Goal: Transaction & Acquisition: Purchase product/service

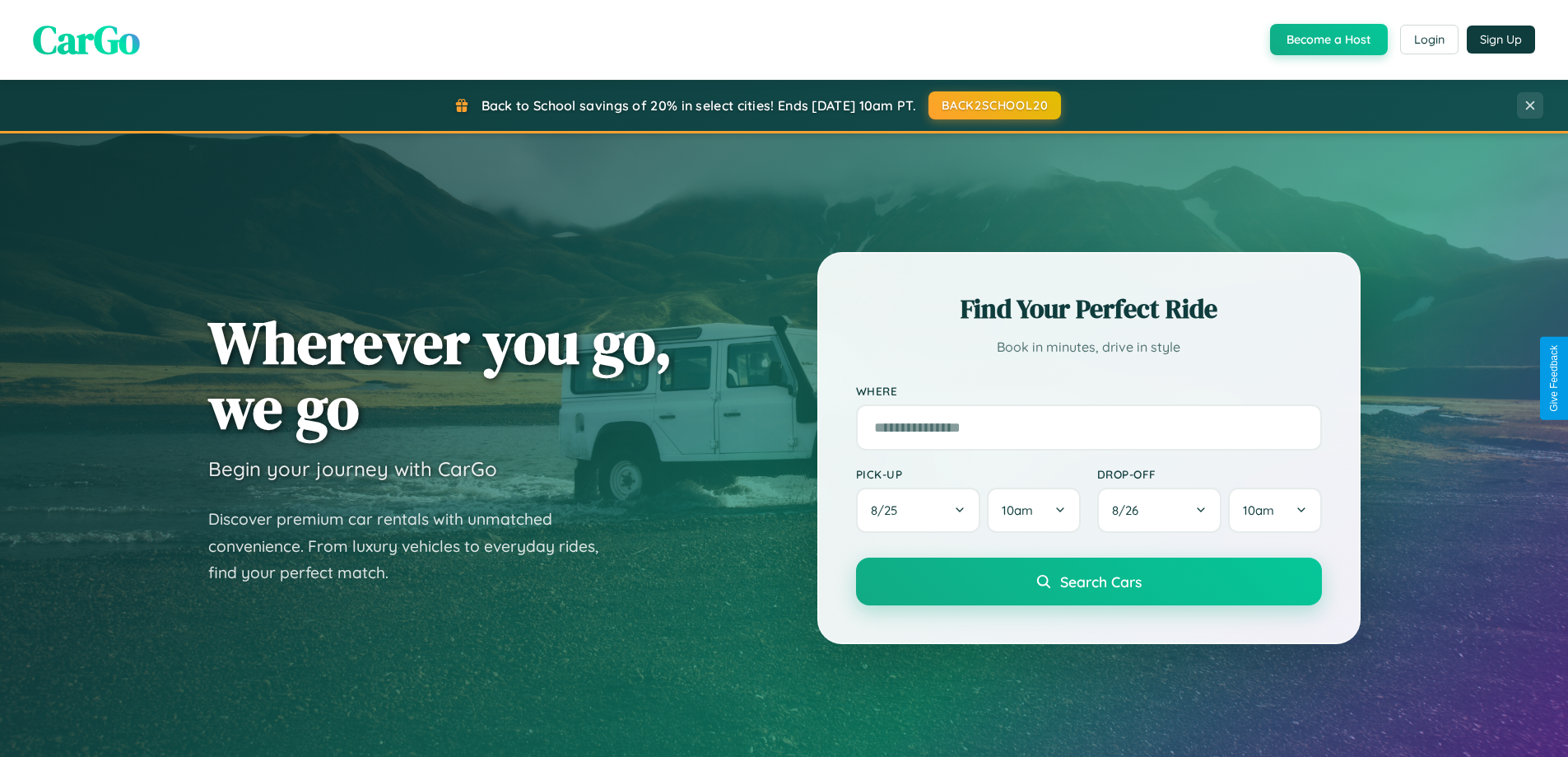
scroll to position [1133, 0]
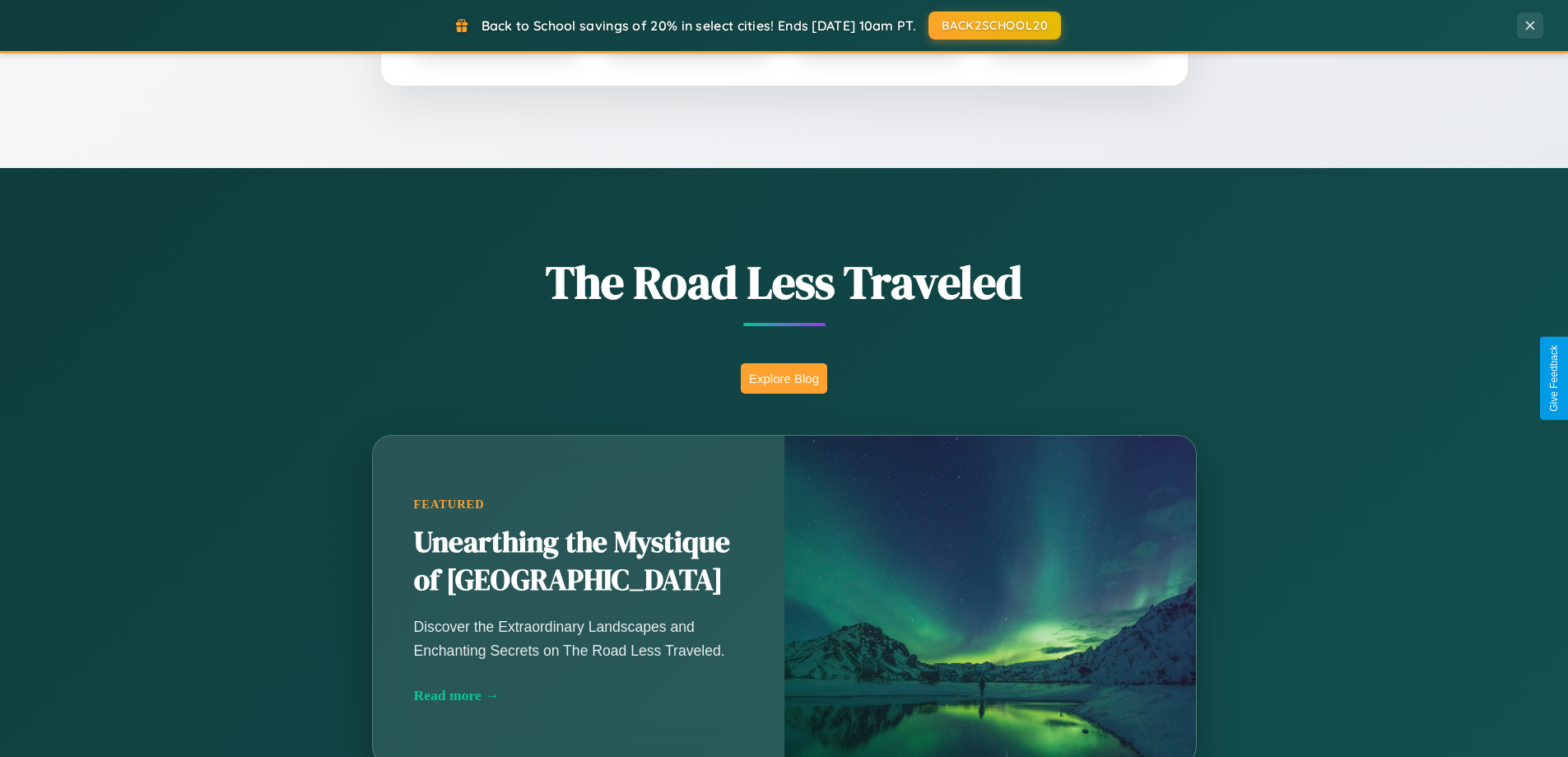
click at [784, 378] on button "Explore Blog" at bounding box center [784, 378] width 87 height 31
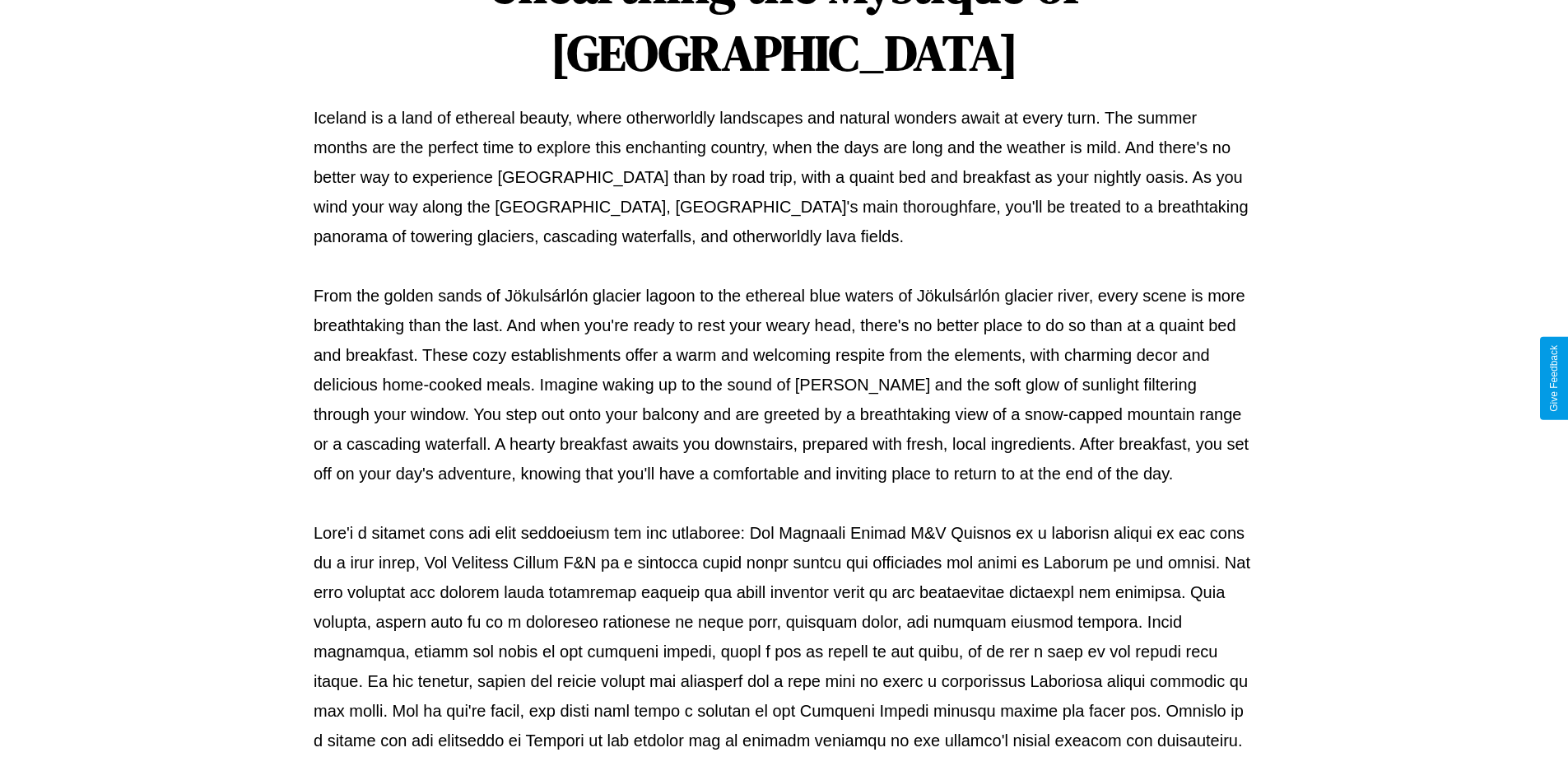
scroll to position [532, 0]
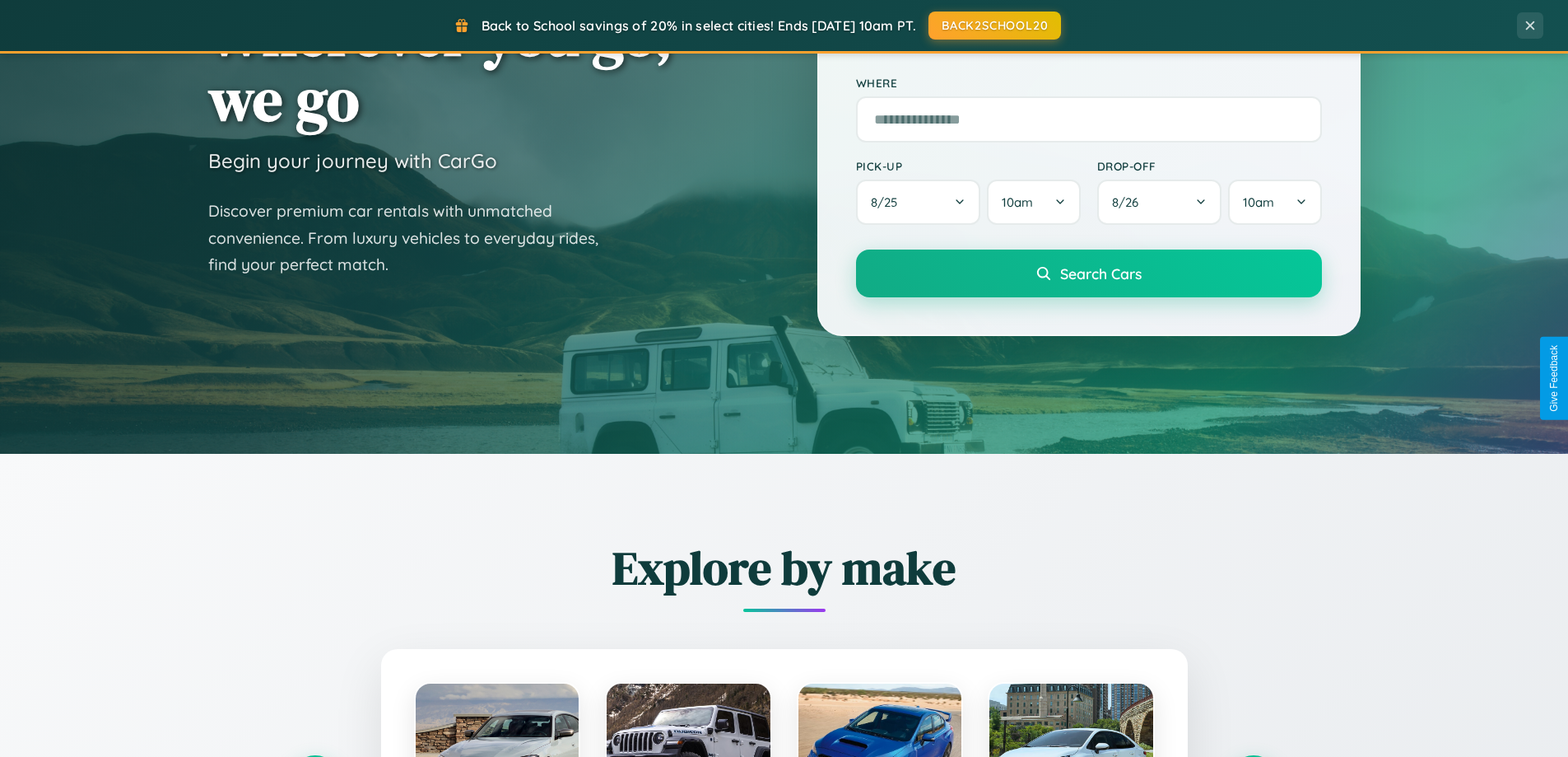
scroll to position [49, 0]
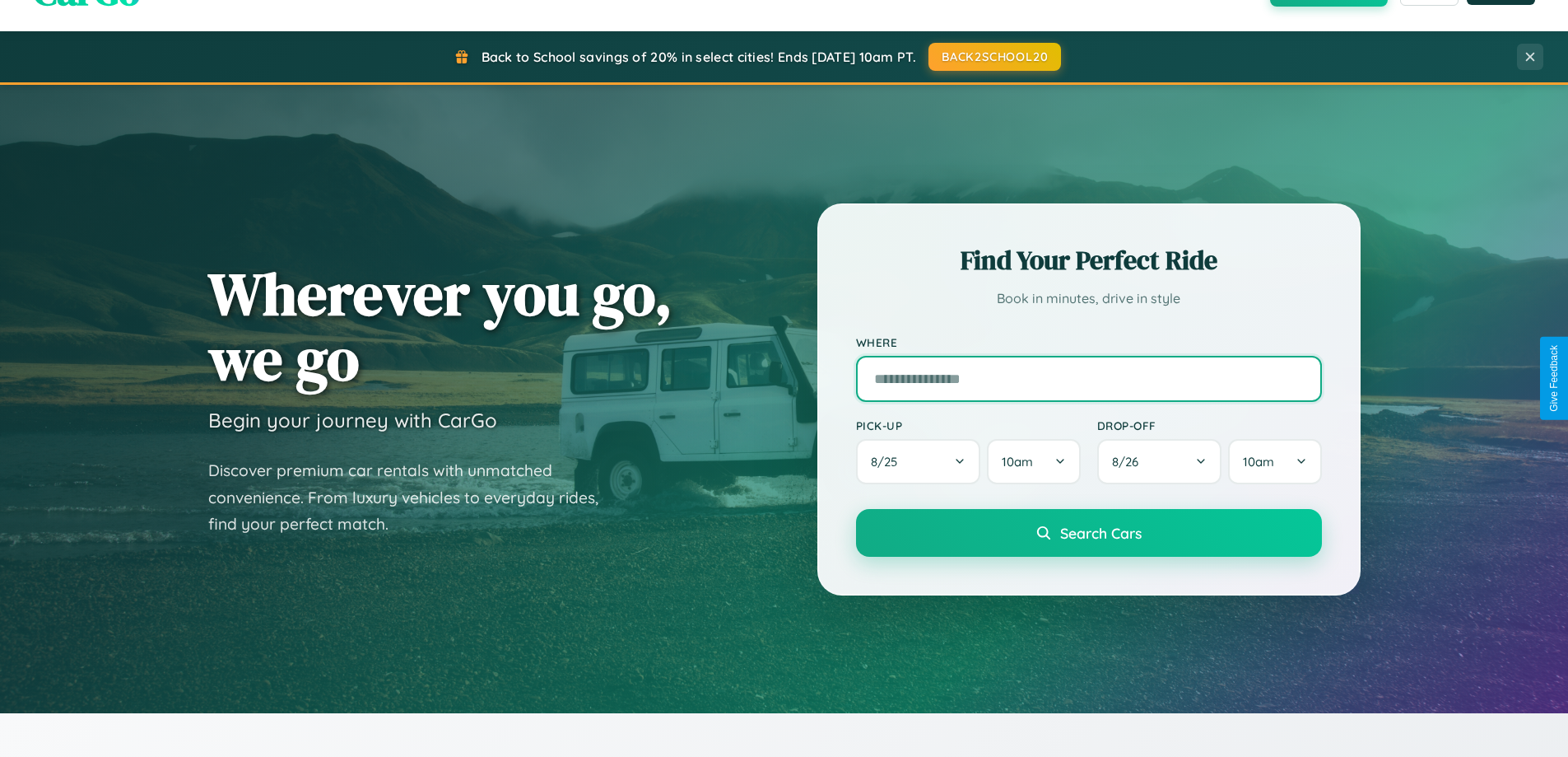
click at [1088, 378] on input "text" at bounding box center [1089, 378] width 466 height 46
type input "**********"
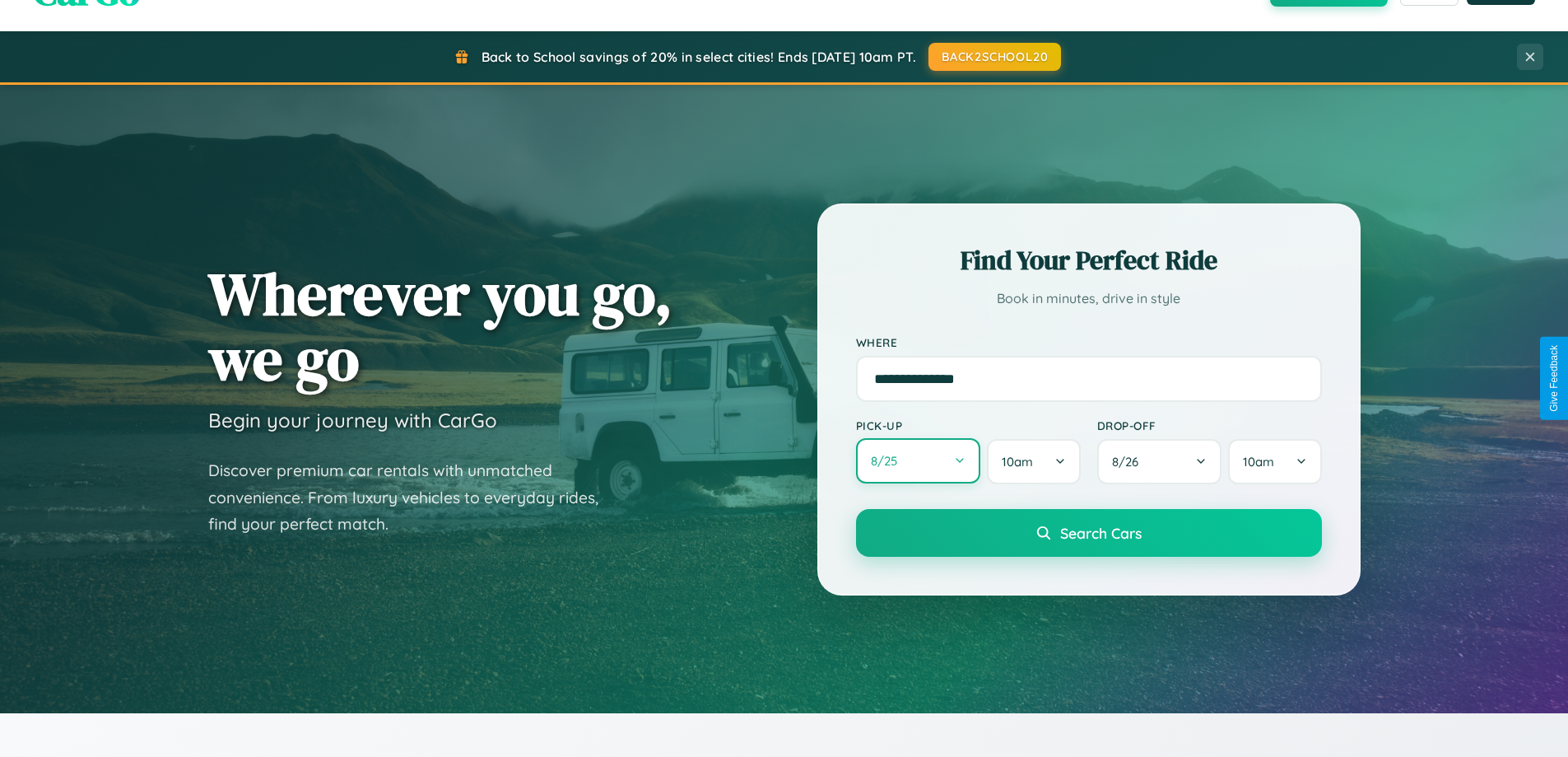
click at [918, 461] on button "8 / 25" at bounding box center [919, 461] width 125 height 45
select select "*"
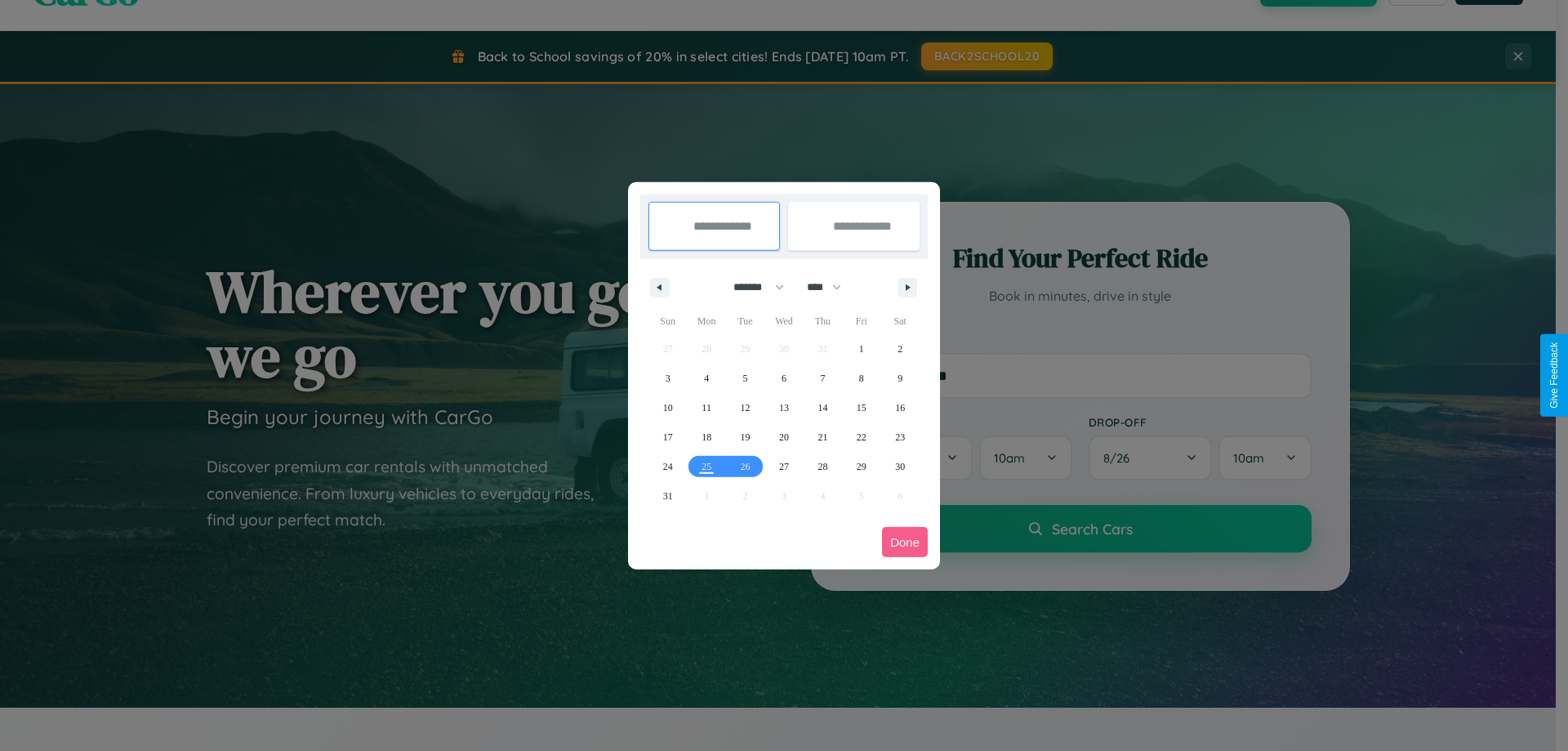
click at [752, 287] on select "******* ******** ***** ***** *** **** **** ****** ********* ******* ******** **…" at bounding box center [756, 287] width 69 height 27
click at [832, 287] on select "**** **** **** **** **** **** **** **** **** **** **** **** **** **** **** ****…" at bounding box center [823, 287] width 49 height 27
select select "****"
click at [707, 436] on span "17" at bounding box center [706, 437] width 10 height 29
type input "**********"
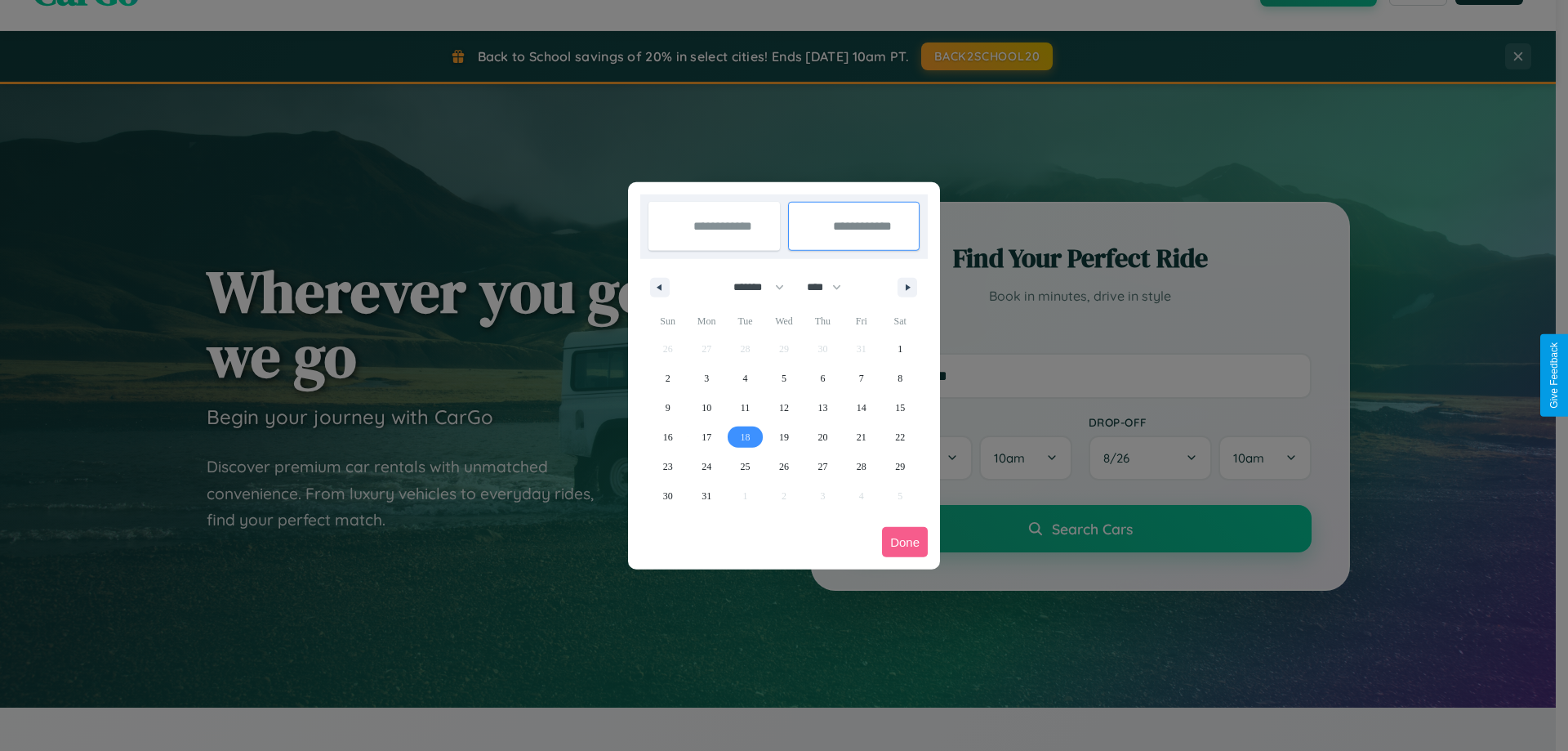
click at [745, 436] on span "18" at bounding box center [745, 437] width 10 height 29
type input "**********"
click at [905, 541] on button "Done" at bounding box center [905, 542] width 46 height 30
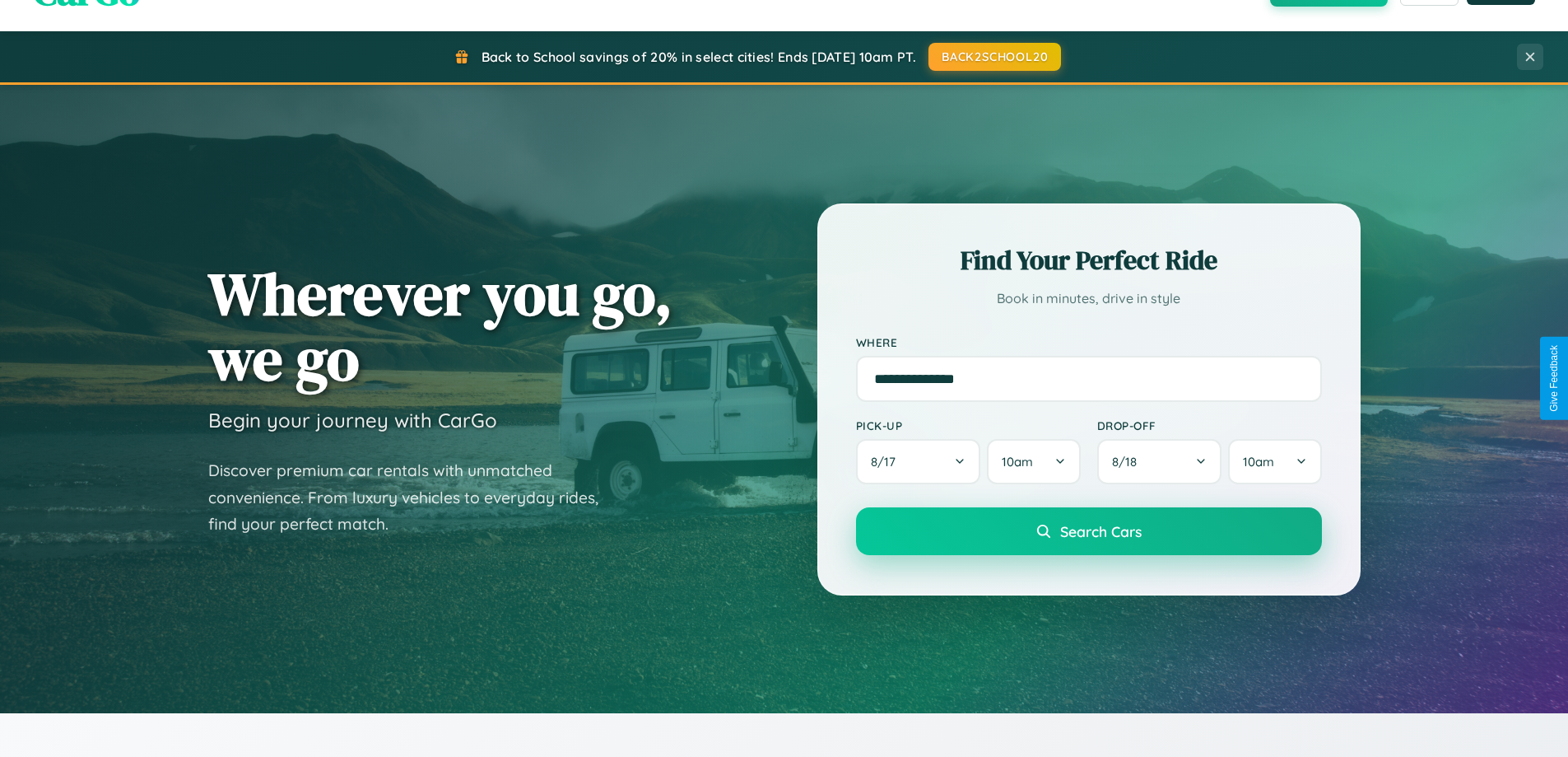
click at [1088, 531] on span "Search Cars" at bounding box center [1100, 531] width 81 height 18
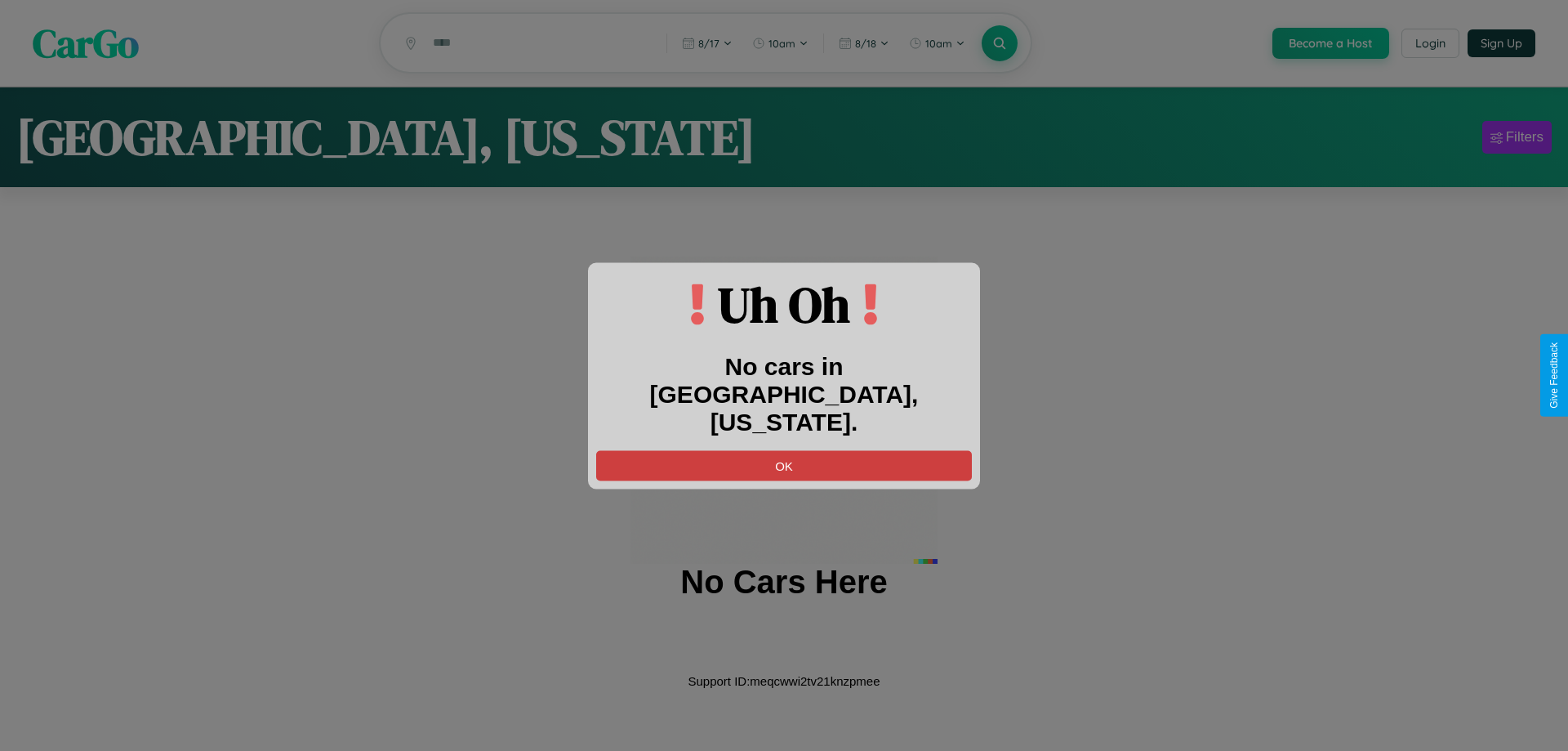
click at [784, 450] on button "OK" at bounding box center [784, 465] width 376 height 30
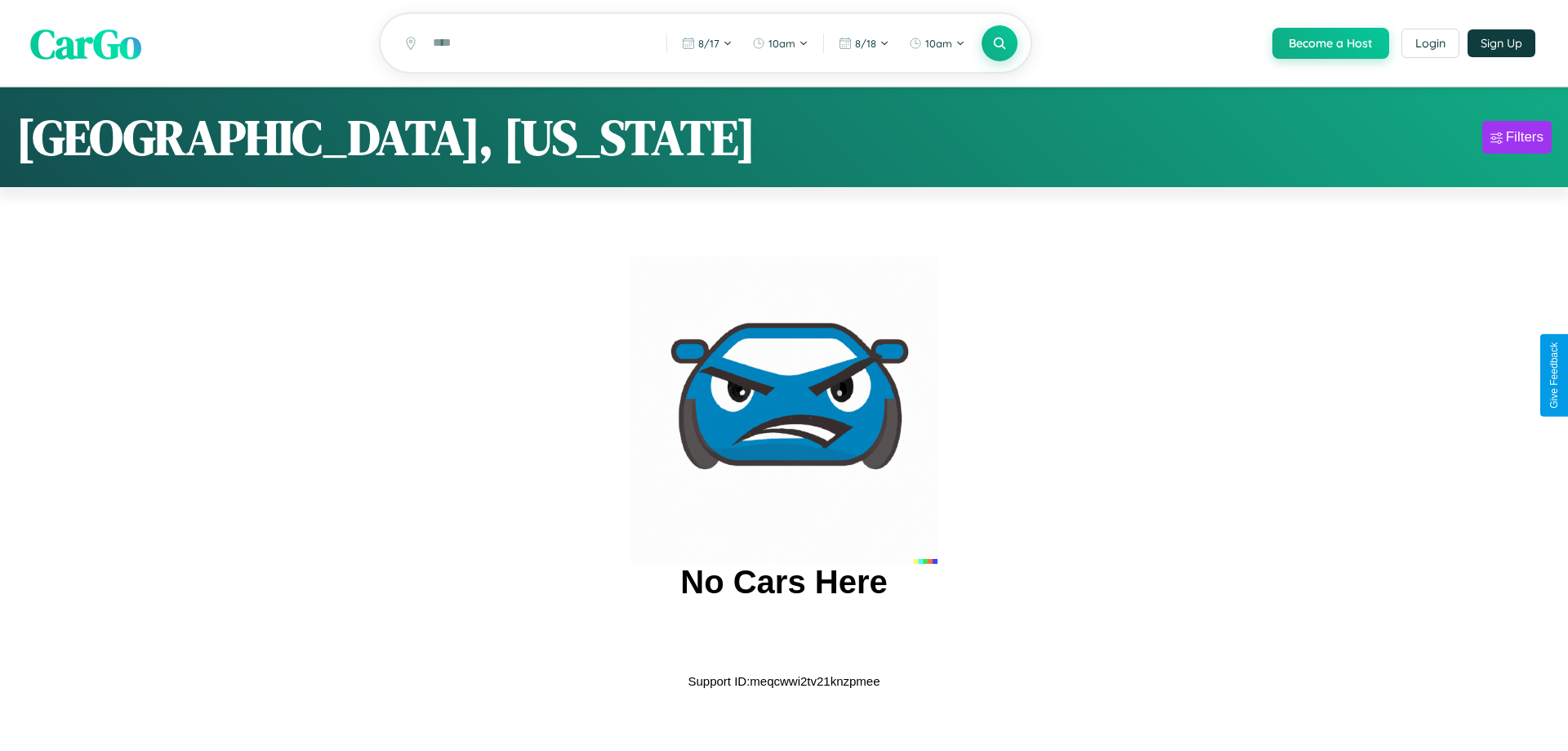
click at [86, 44] on span "CarGo" at bounding box center [86, 42] width 111 height 56
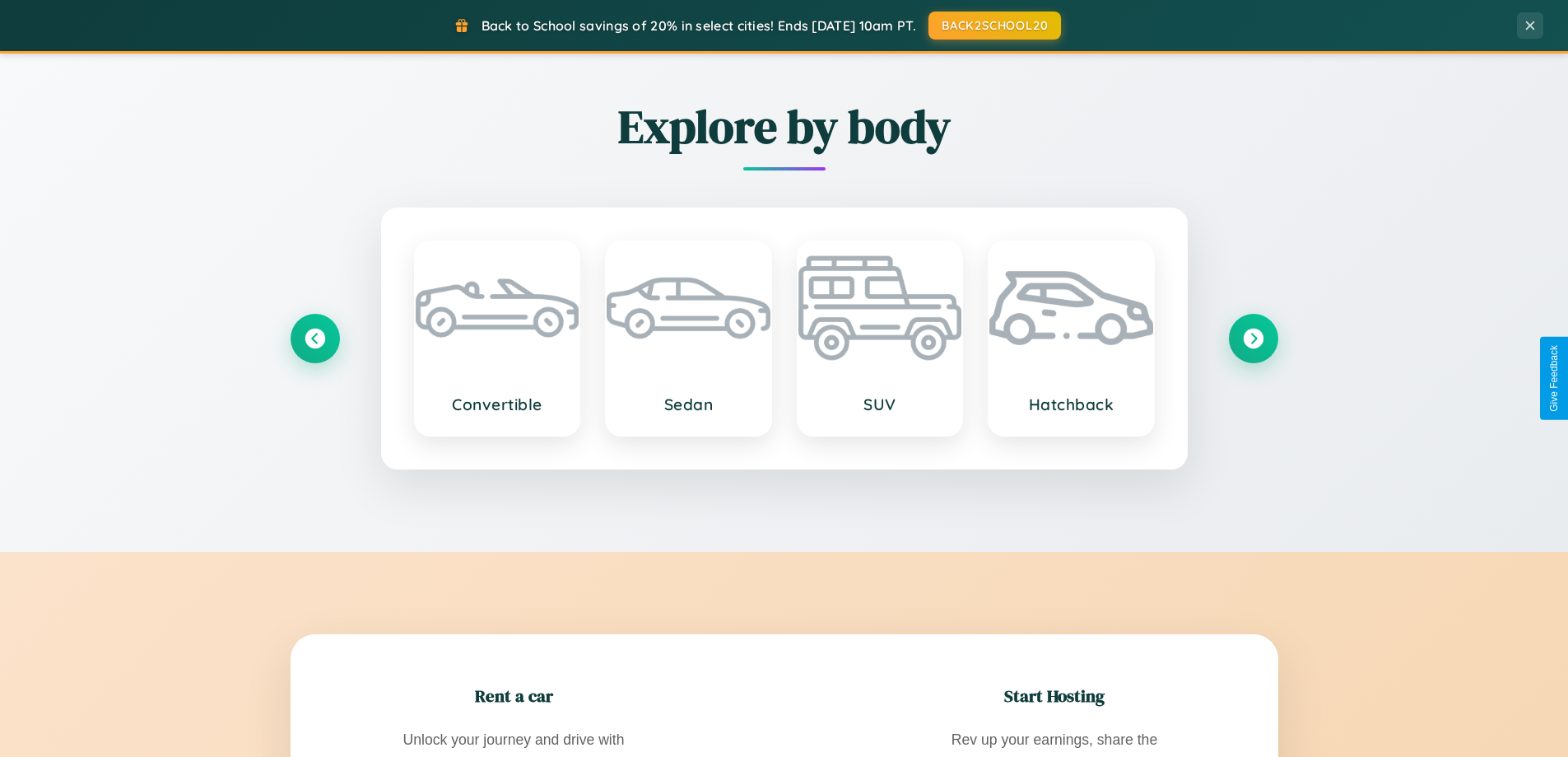
scroll to position [3168, 0]
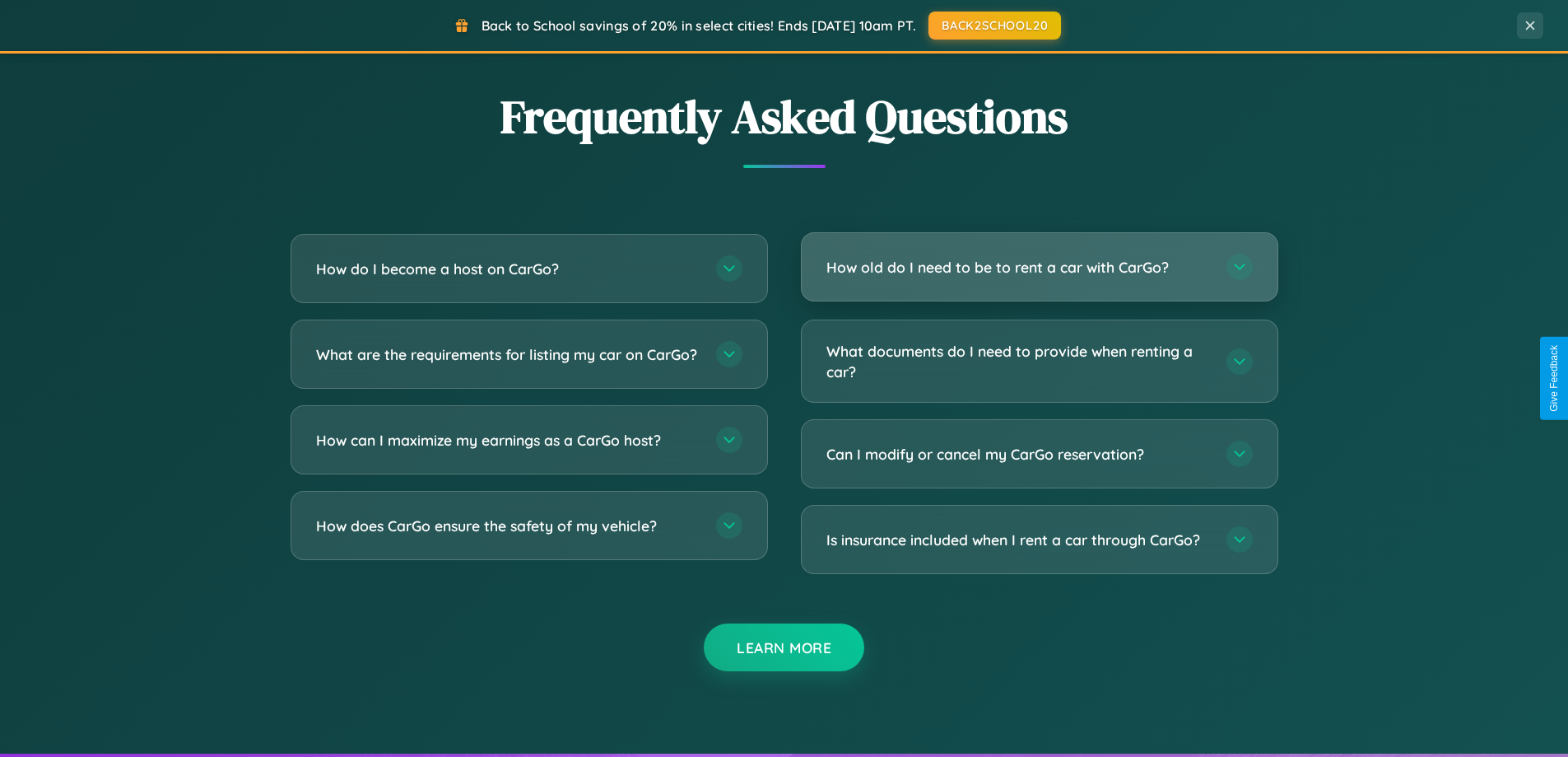
click at [1039, 267] on h3 "How old do I need to be to rent a car with CarGo?" at bounding box center [1018, 267] width 384 height 21
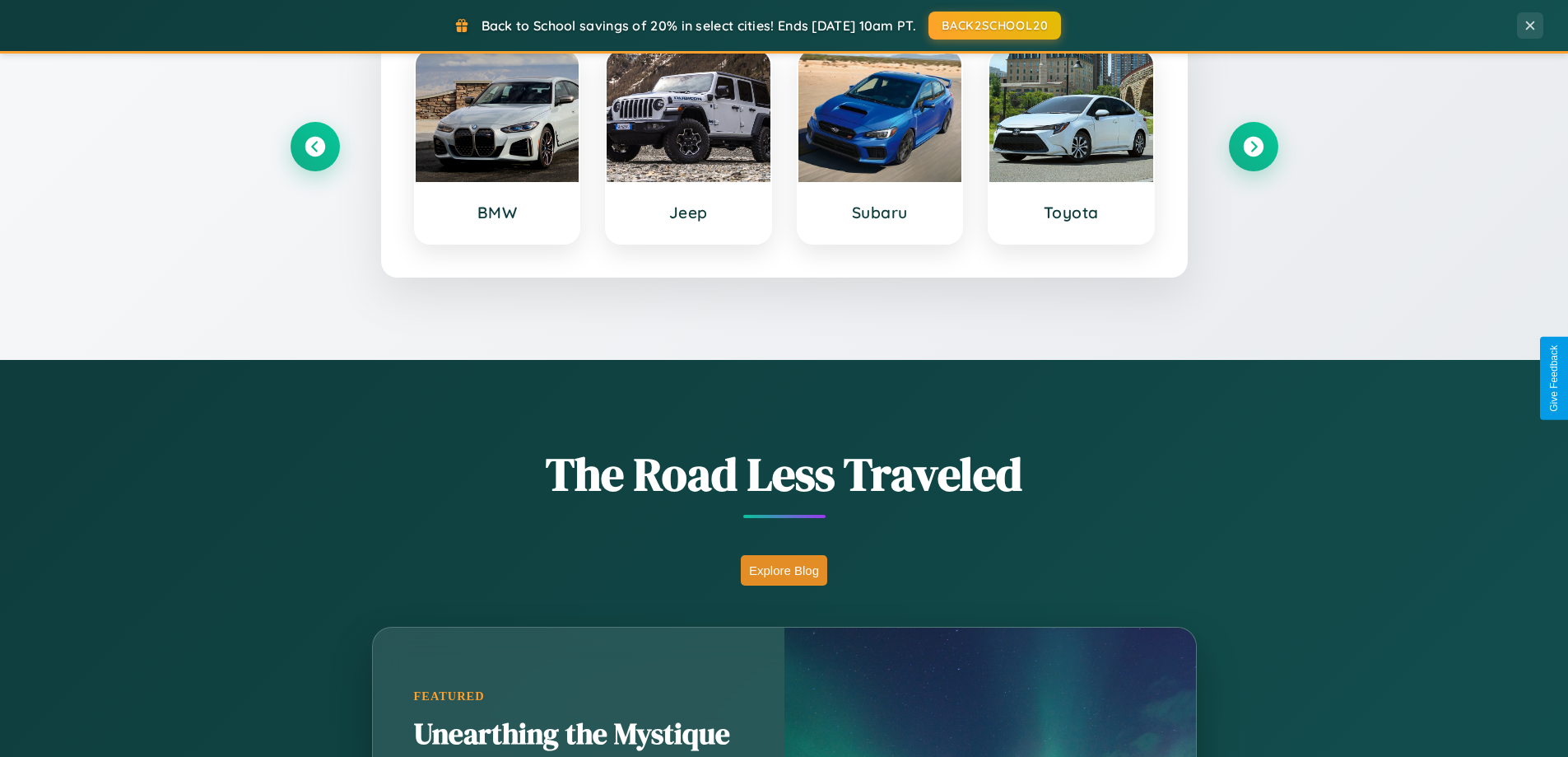
scroll to position [710, 0]
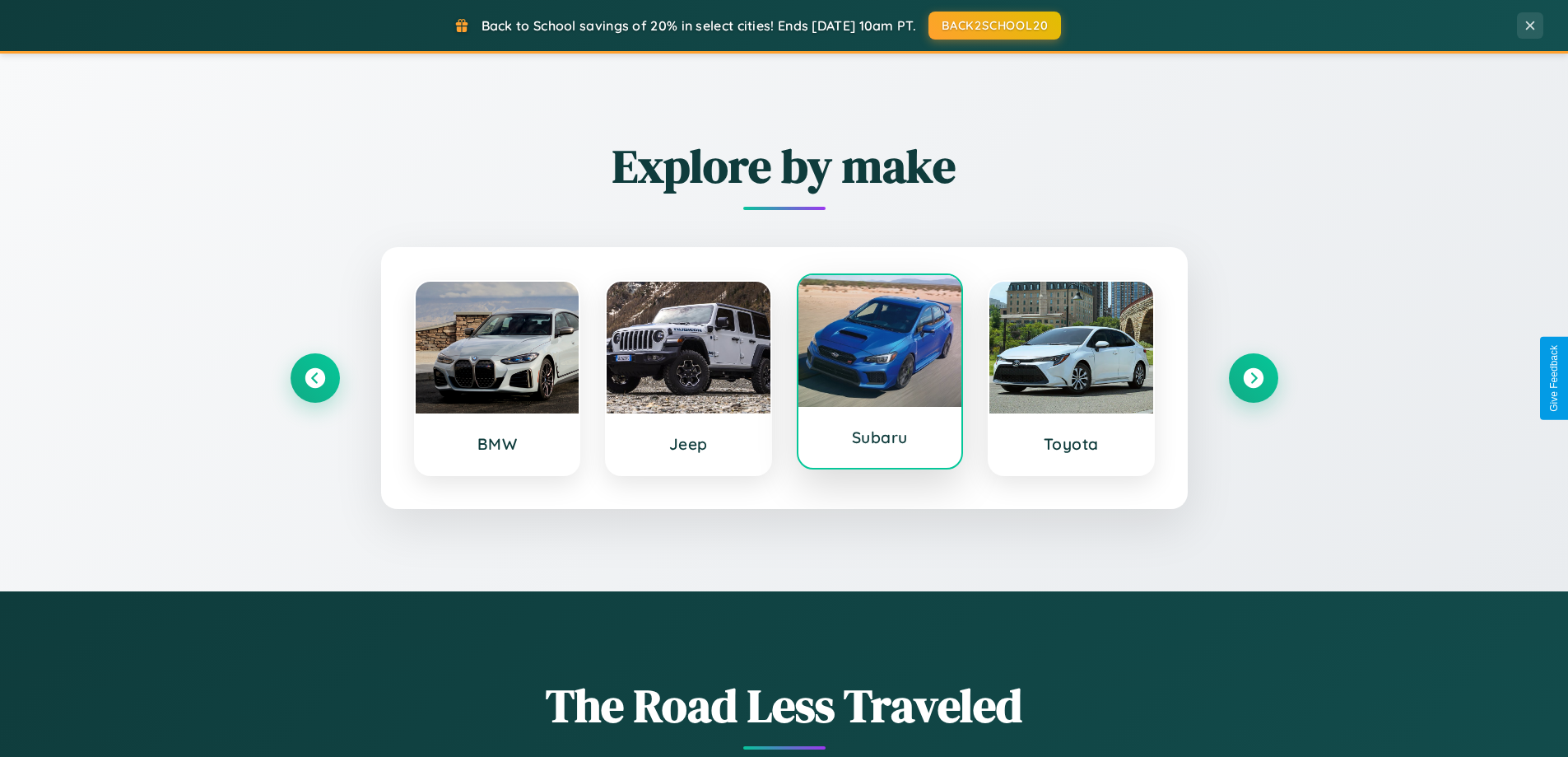
click at [879, 373] on div at bounding box center [880, 341] width 163 height 132
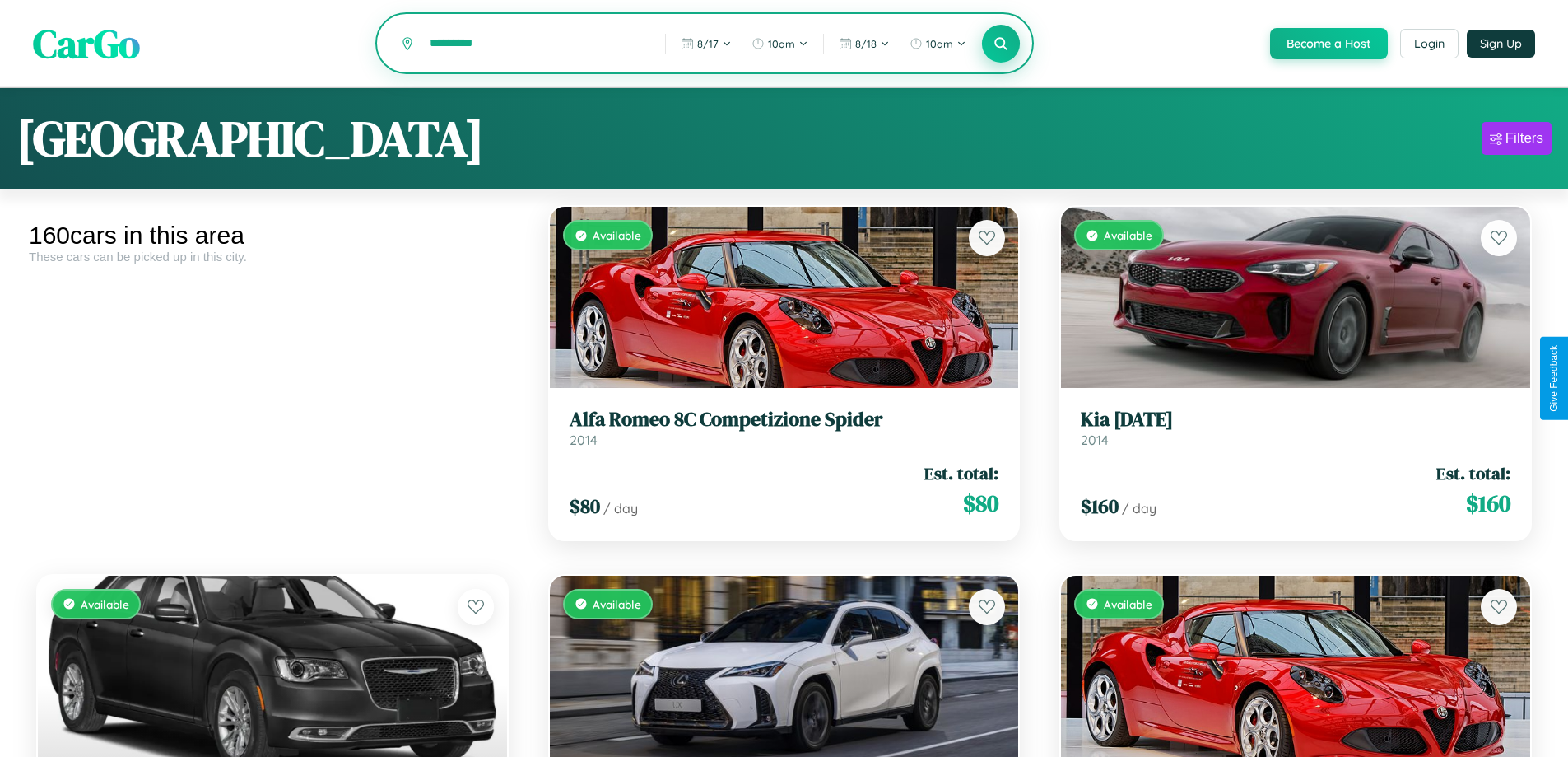
type input "*********"
click at [1000, 45] on icon at bounding box center [1002, 44] width 16 height 16
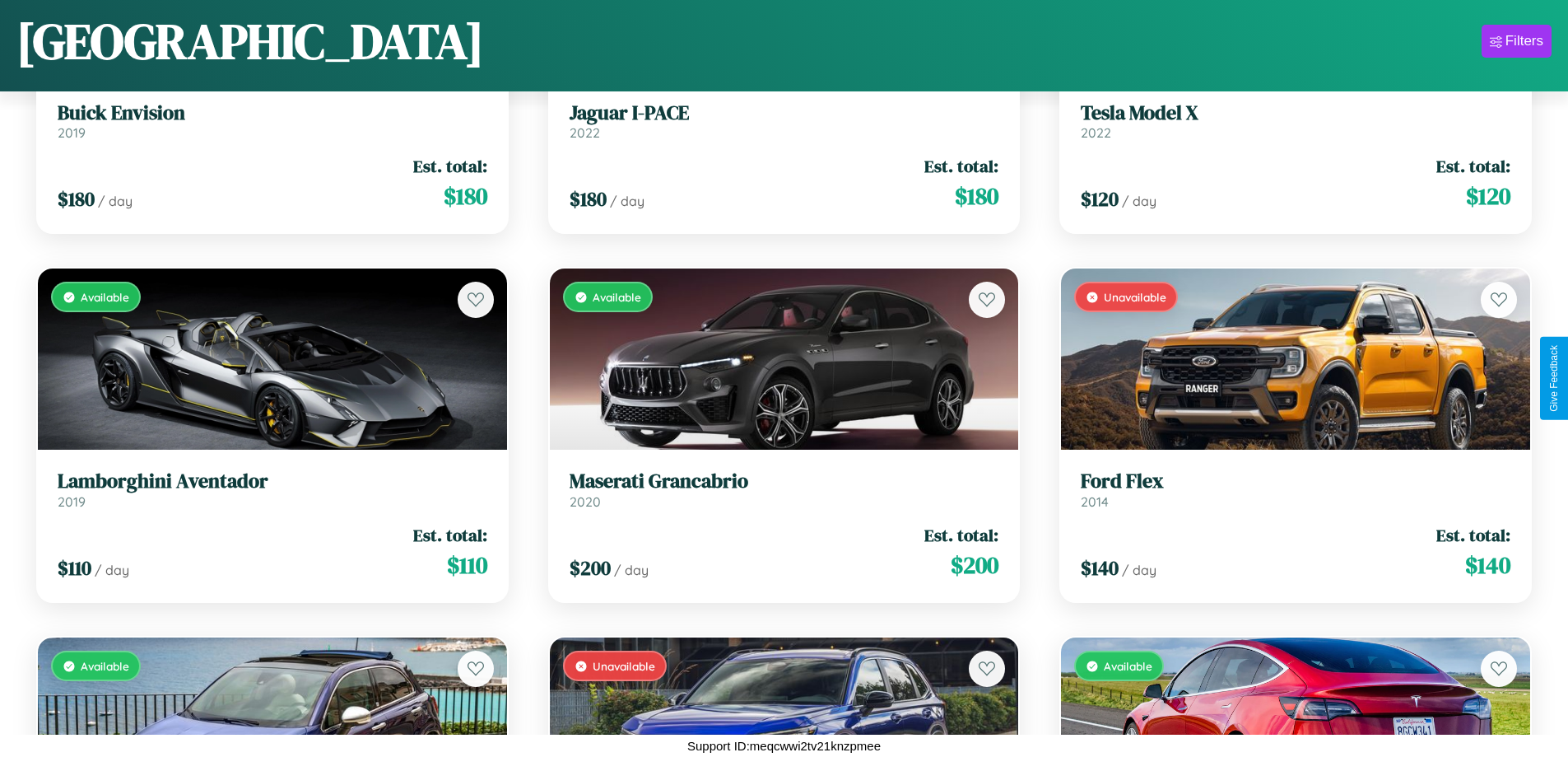
scroll to position [15347, 0]
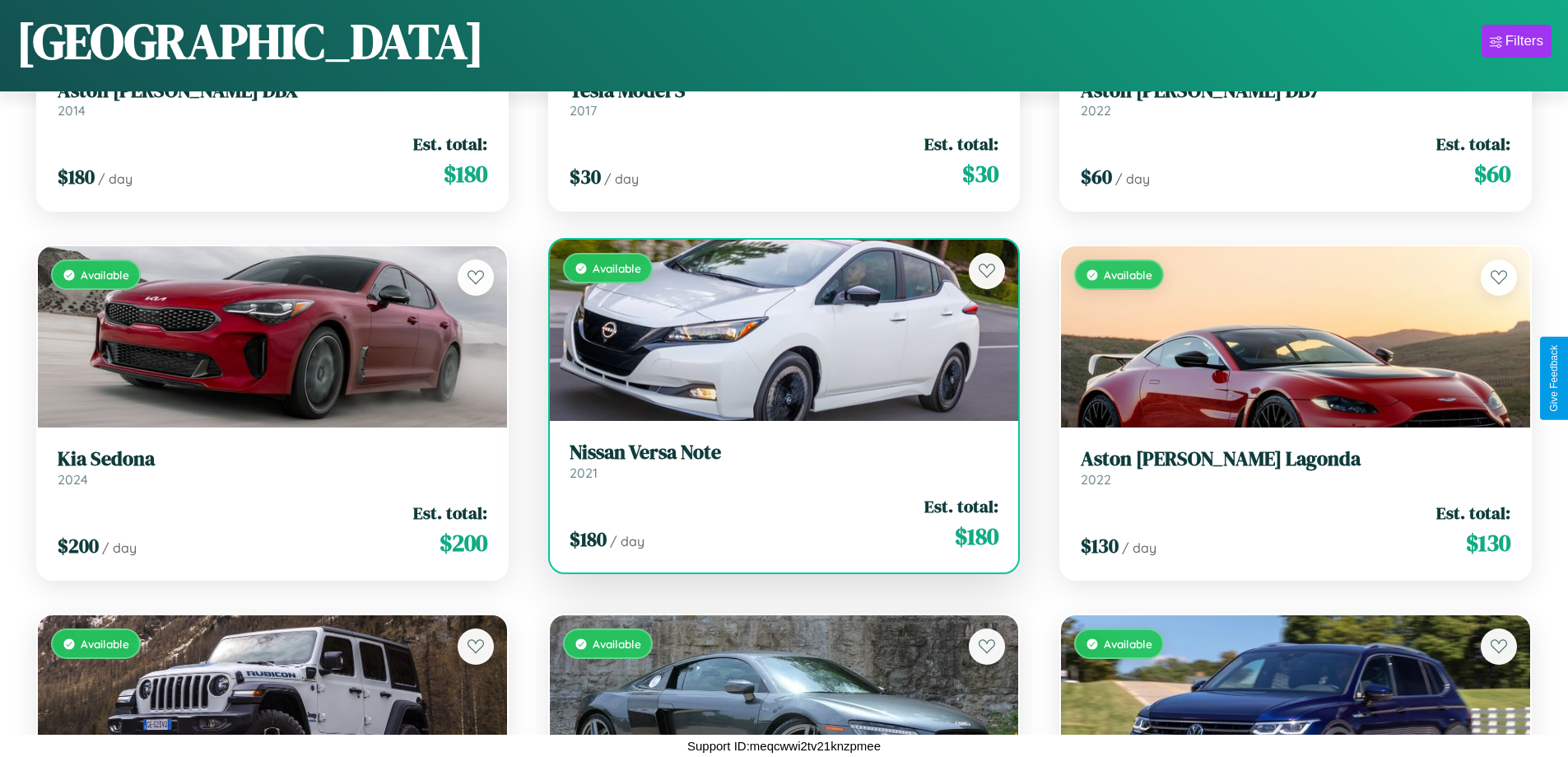
click at [777, 464] on link "Nissan Versa Note 2021" at bounding box center [785, 461] width 430 height 40
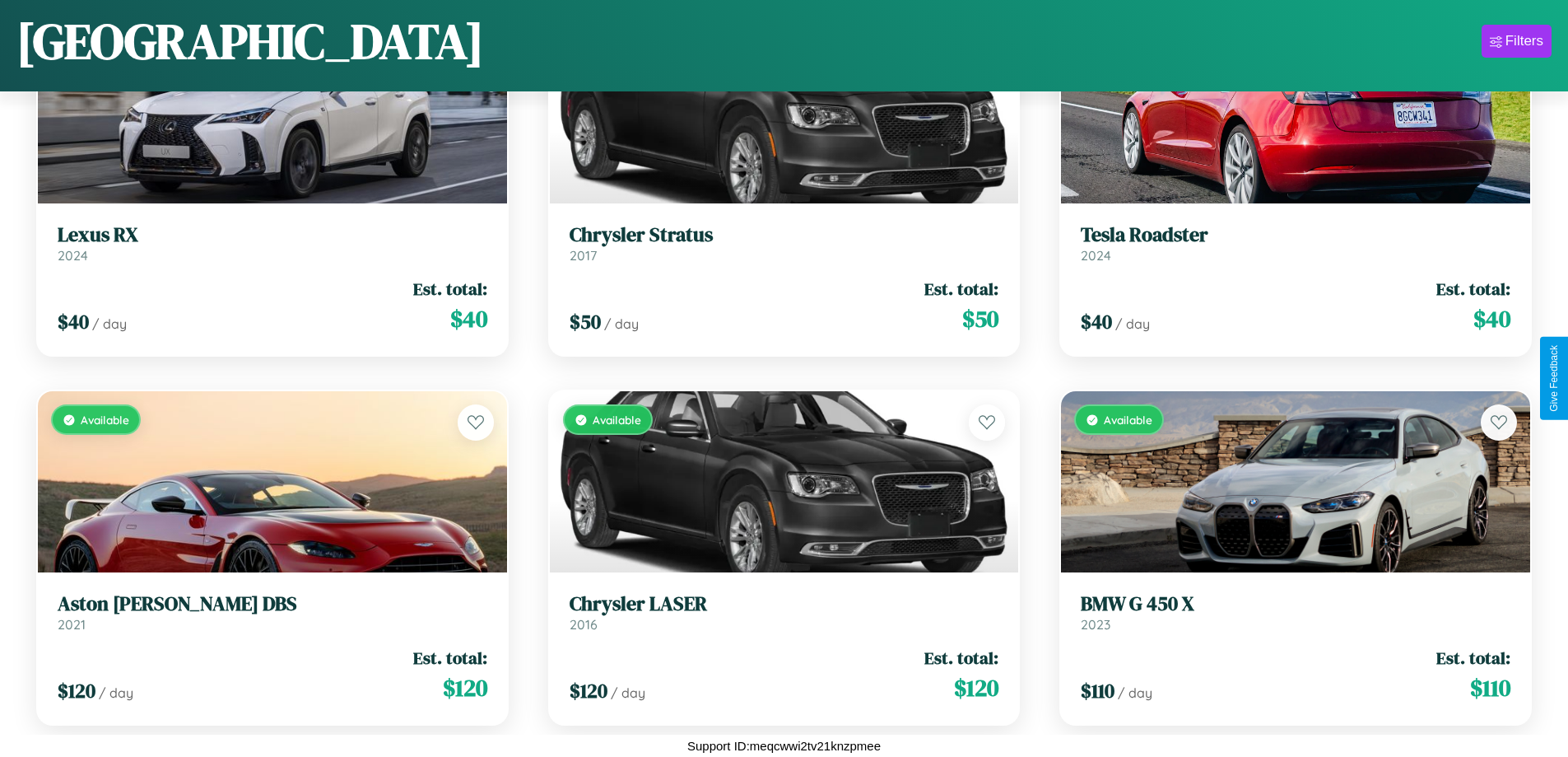
scroll to position [7236, 0]
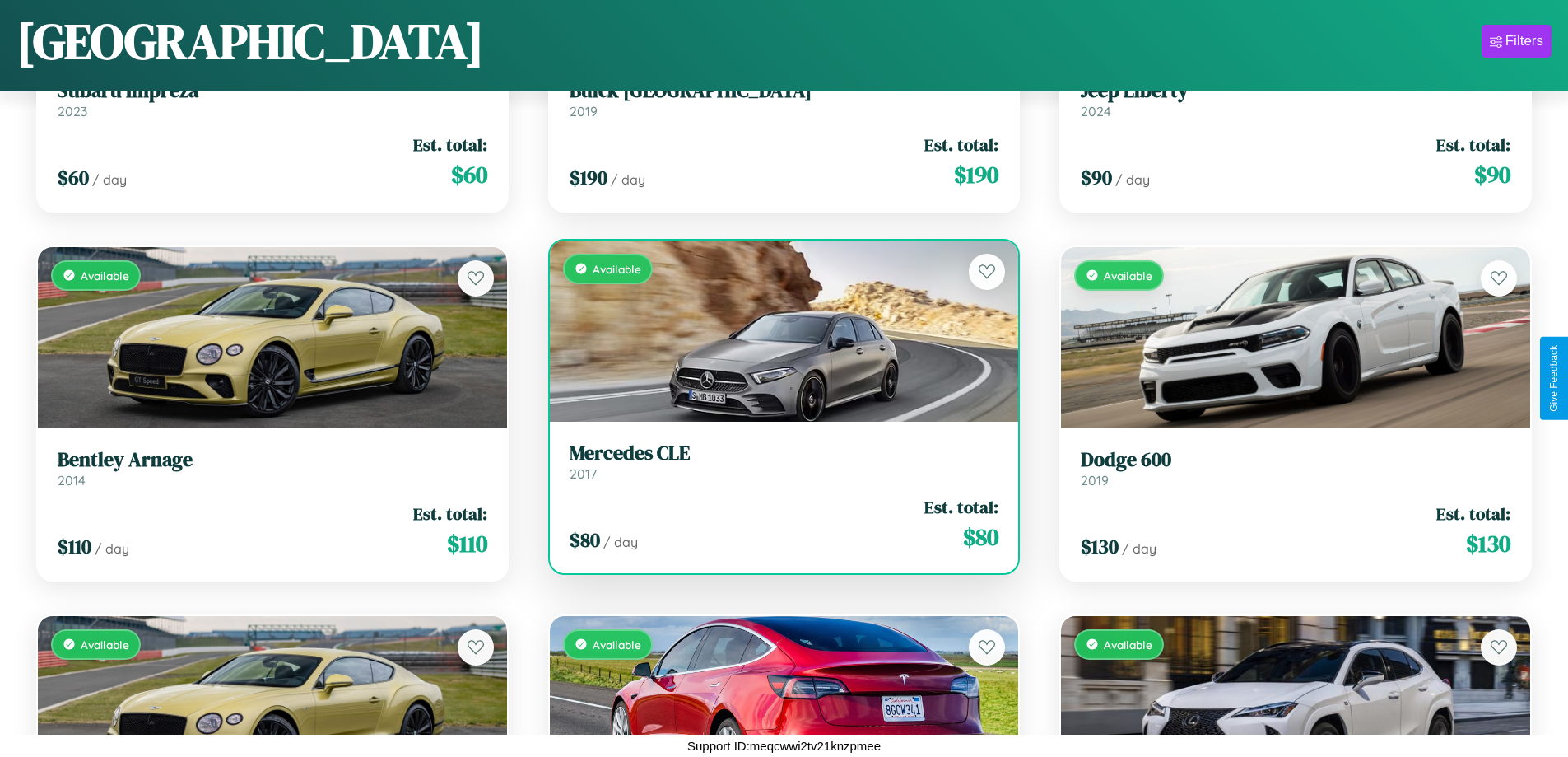
click at [777, 461] on h3 "Mercedes CLE" at bounding box center [785, 453] width 430 height 24
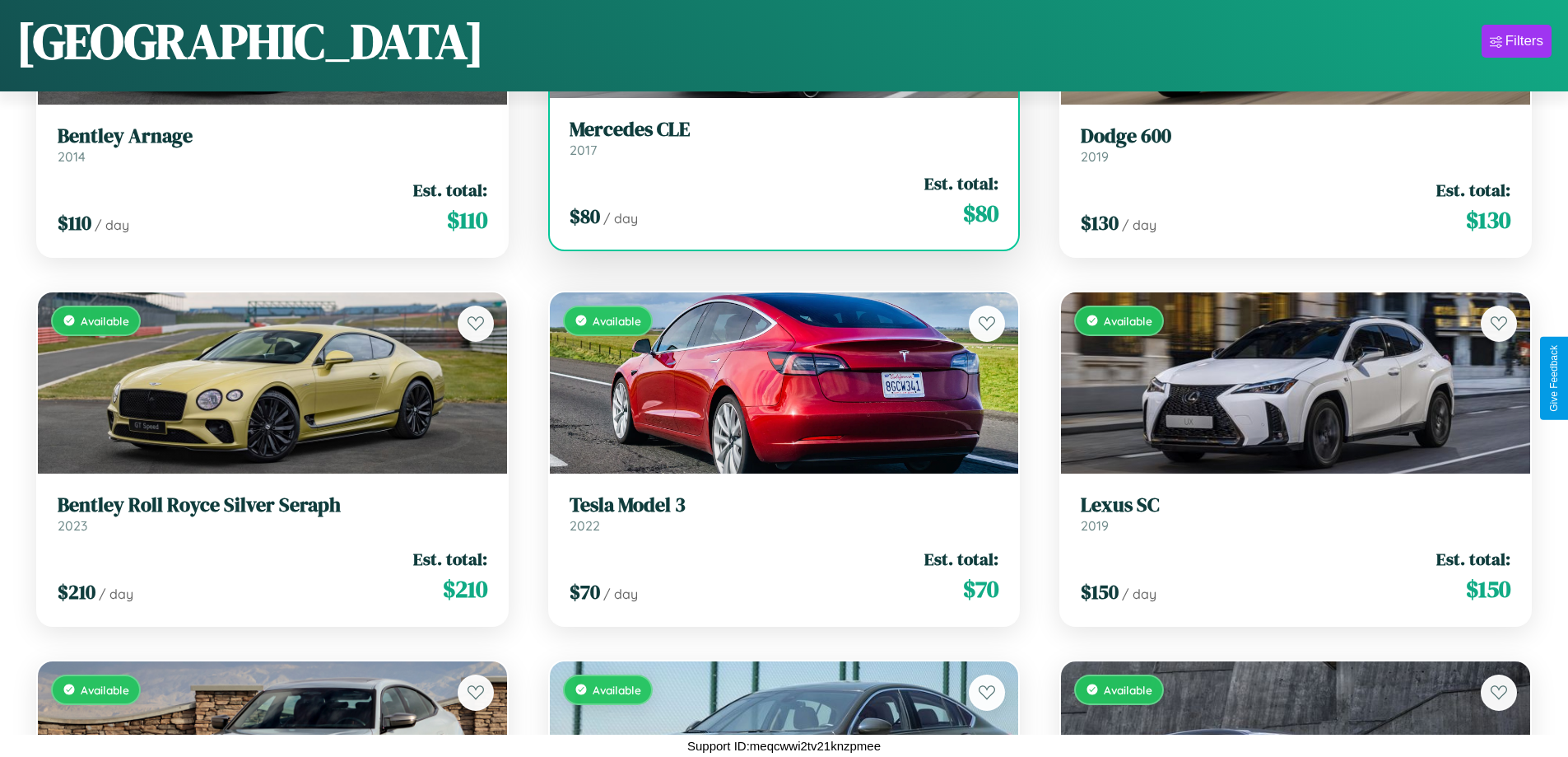
scroll to position [7605, 0]
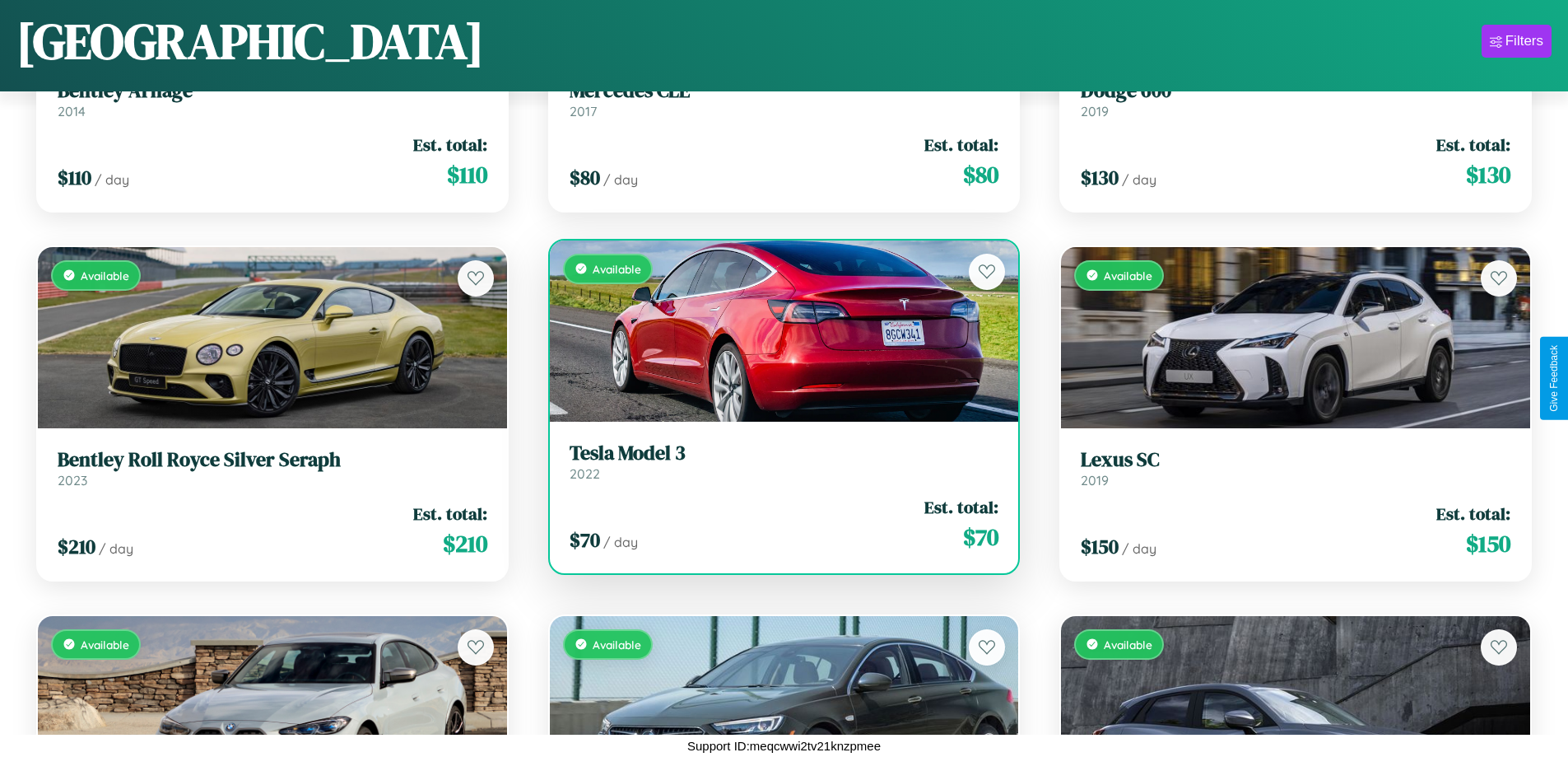
click at [777, 461] on h3 "Tesla Model 3" at bounding box center [785, 453] width 430 height 24
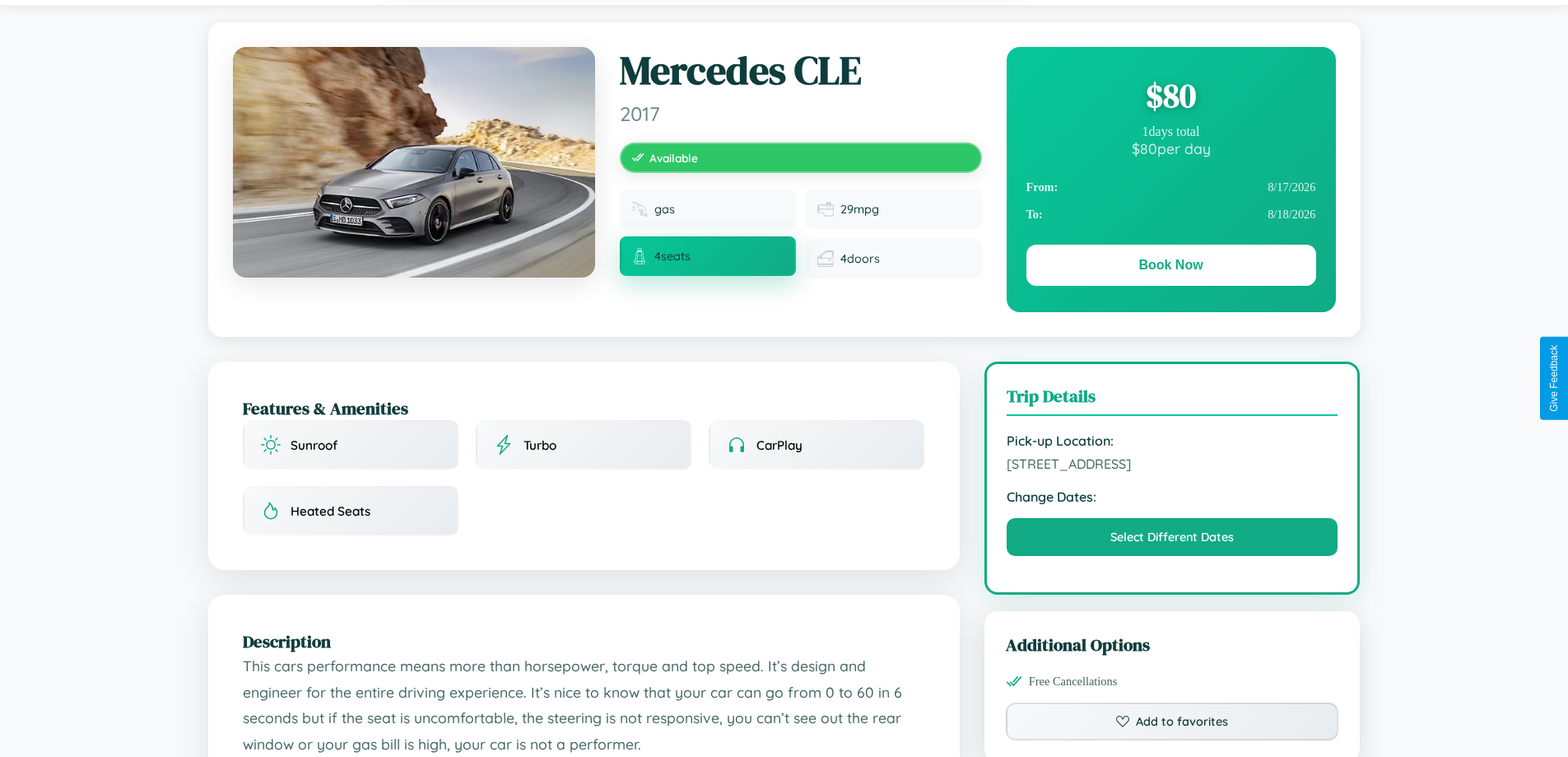
scroll to position [170, 0]
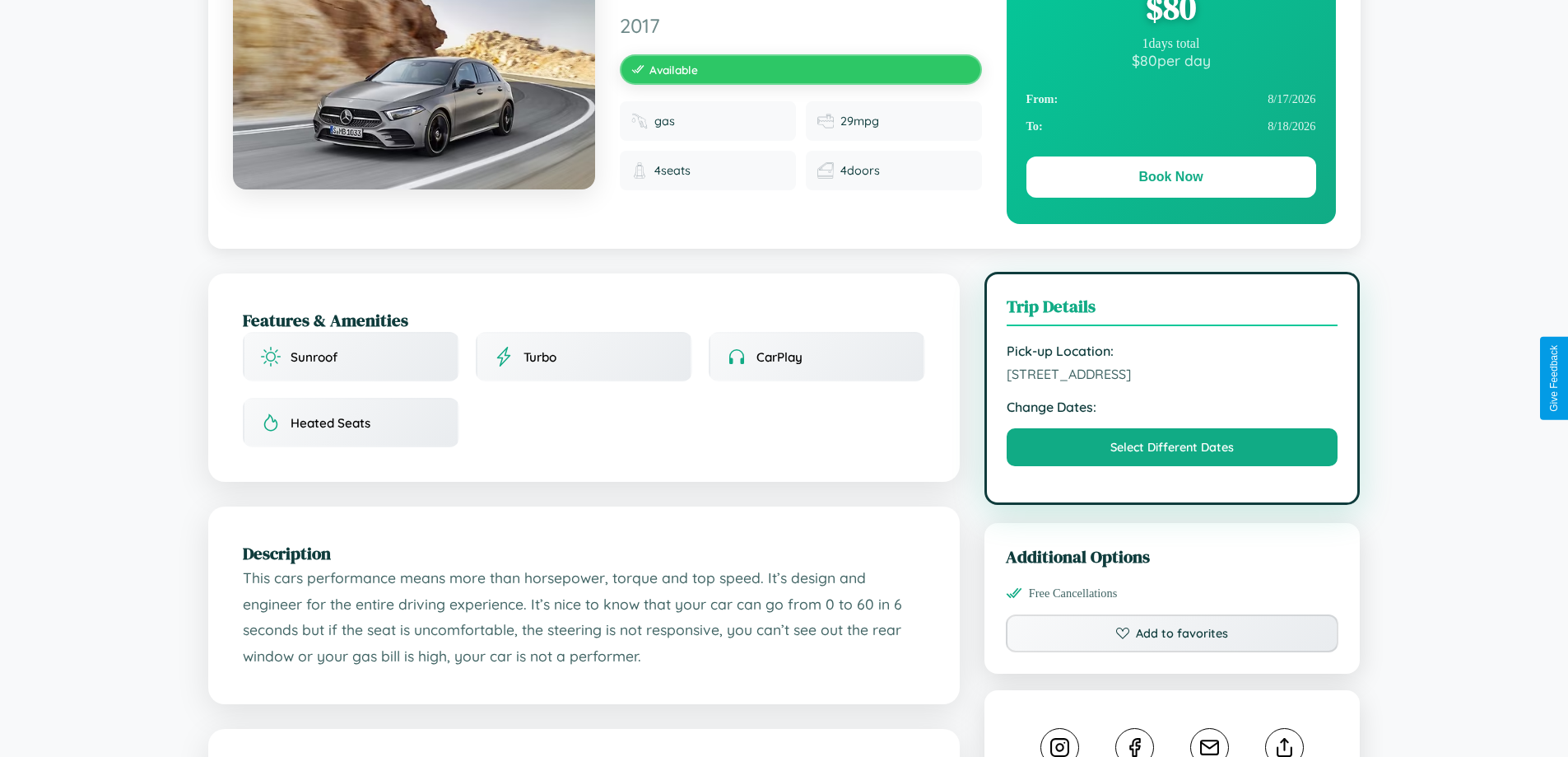
click at [1172, 377] on span "[STREET_ADDRESS]" at bounding box center [1173, 373] width 332 height 17
click at [1172, 376] on span "[STREET_ADDRESS]" at bounding box center [1173, 373] width 332 height 17
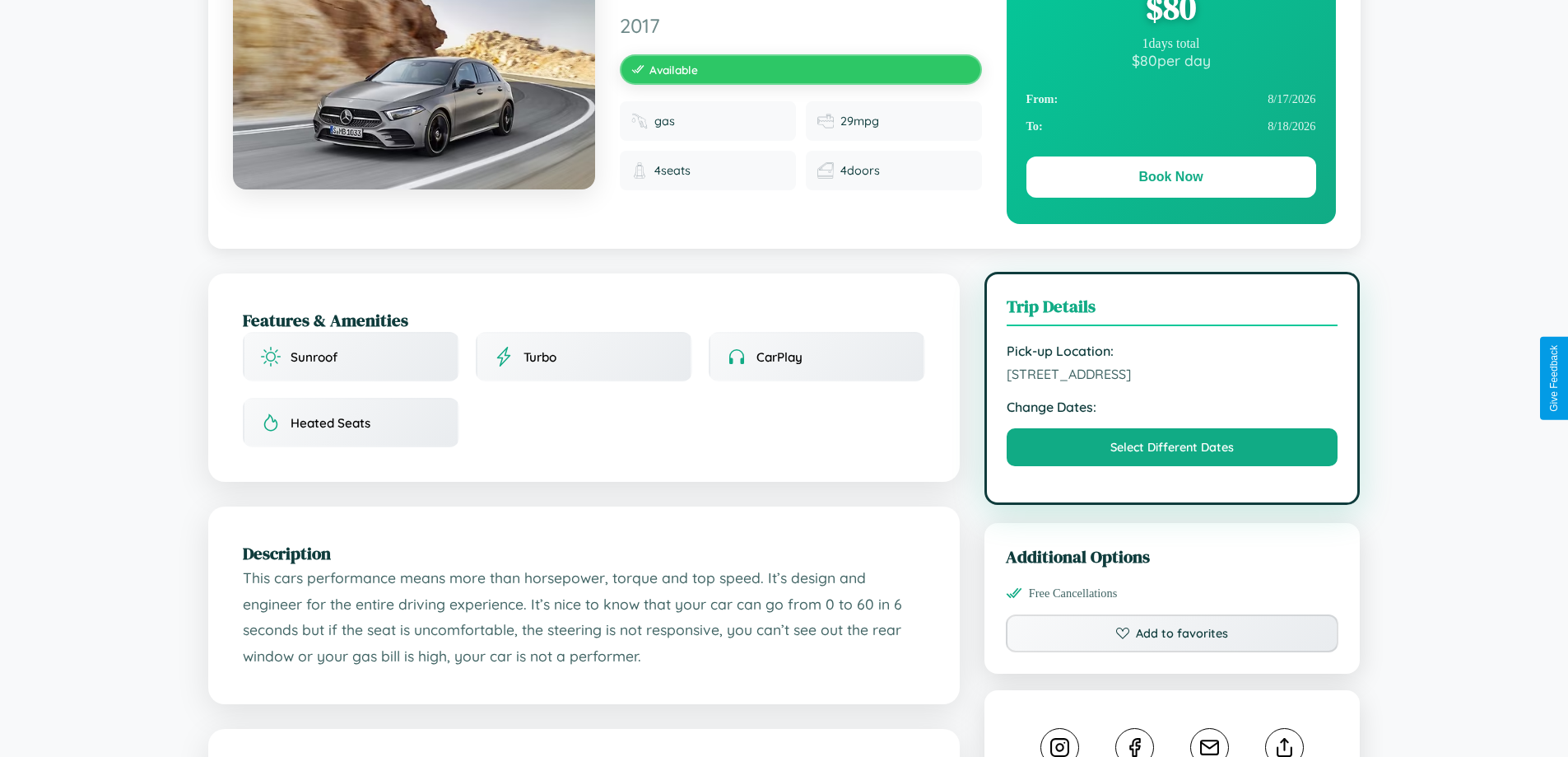
click at [1172, 376] on span "[STREET_ADDRESS]" at bounding box center [1173, 373] width 332 height 17
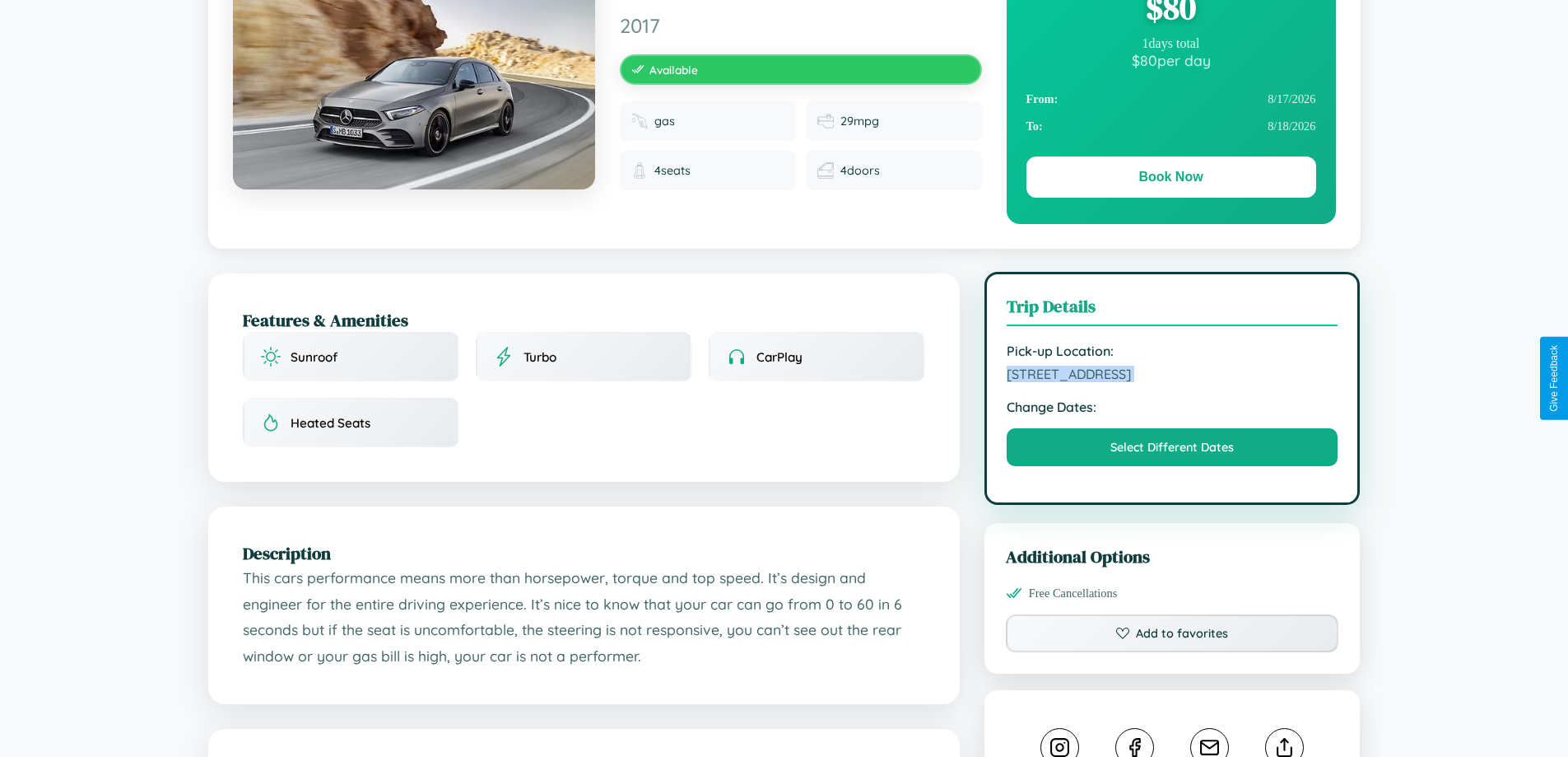
click at [1172, 376] on span "[STREET_ADDRESS]" at bounding box center [1173, 373] width 332 height 17
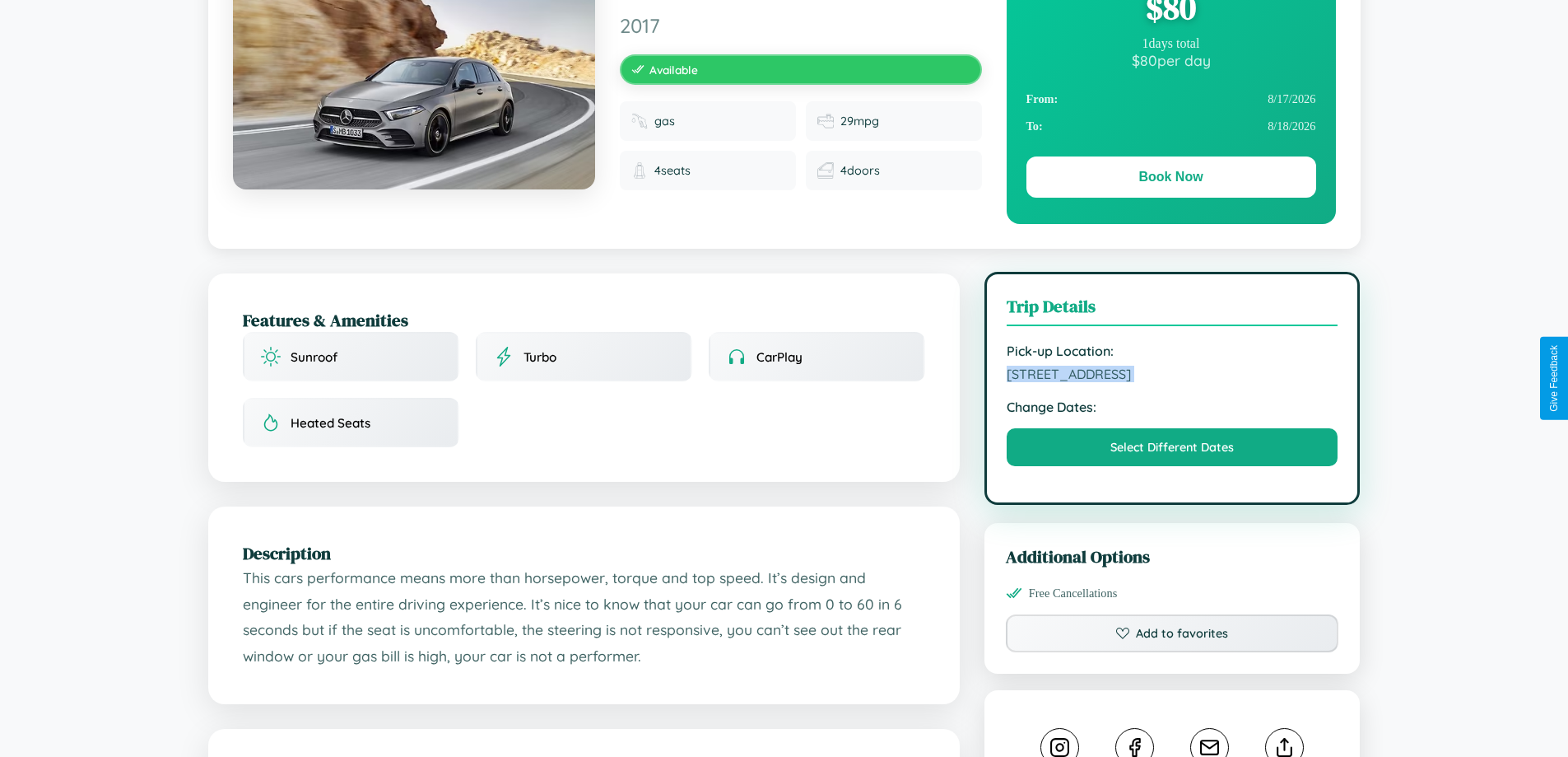
click at [1172, 376] on span "[STREET_ADDRESS]" at bounding box center [1173, 373] width 332 height 17
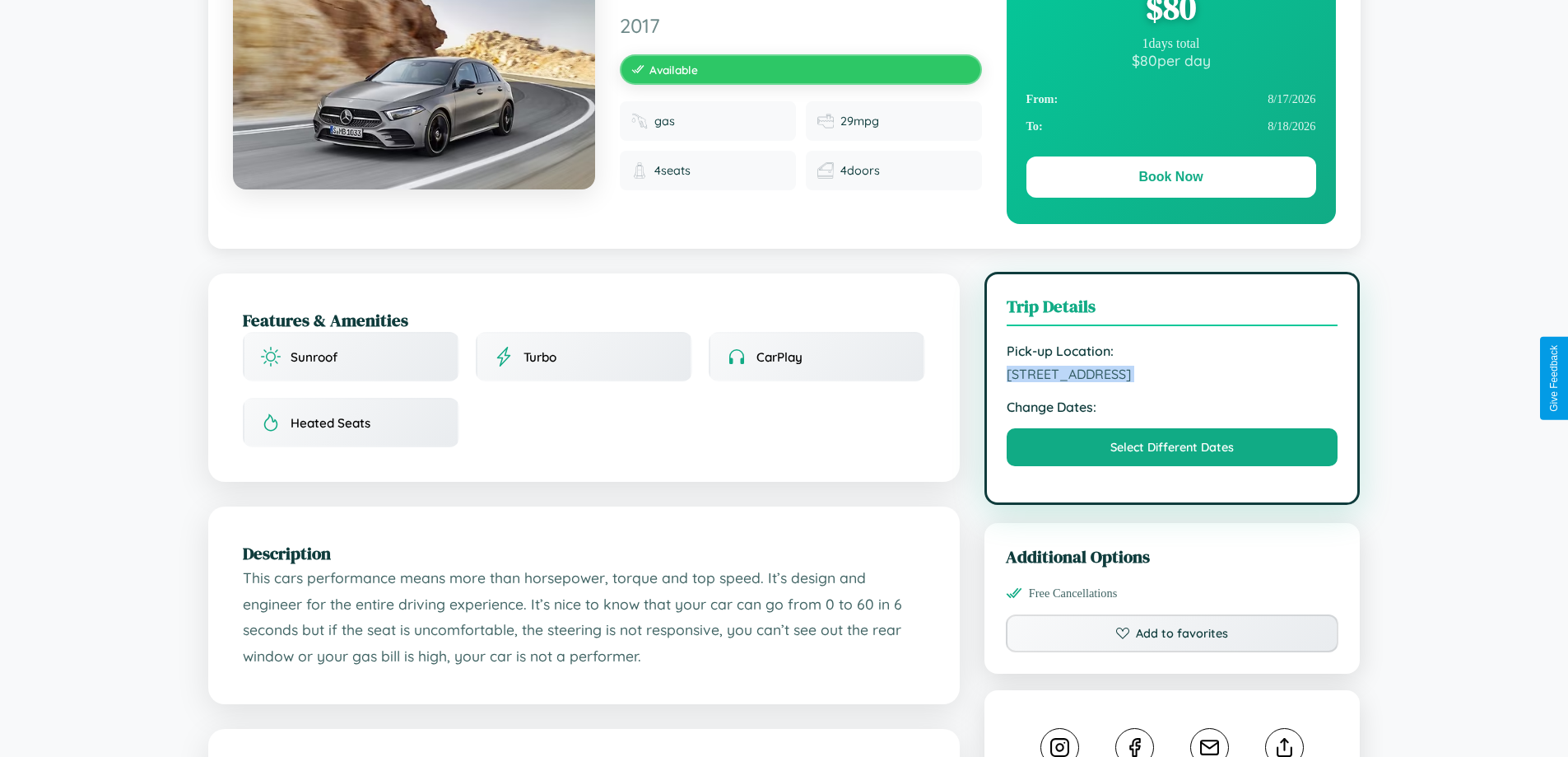
click at [1172, 376] on span "[STREET_ADDRESS]" at bounding box center [1173, 373] width 332 height 17
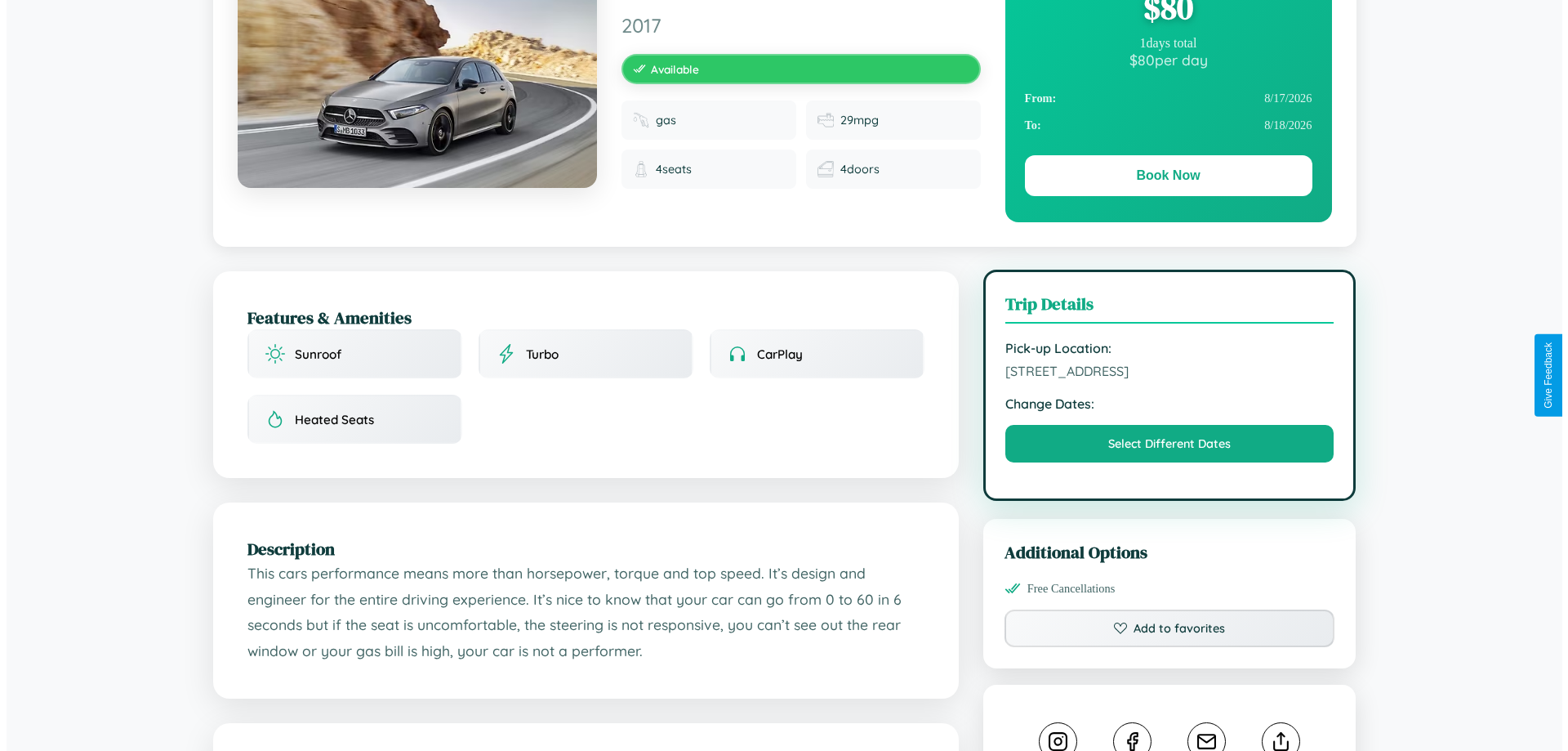
scroll to position [0, 0]
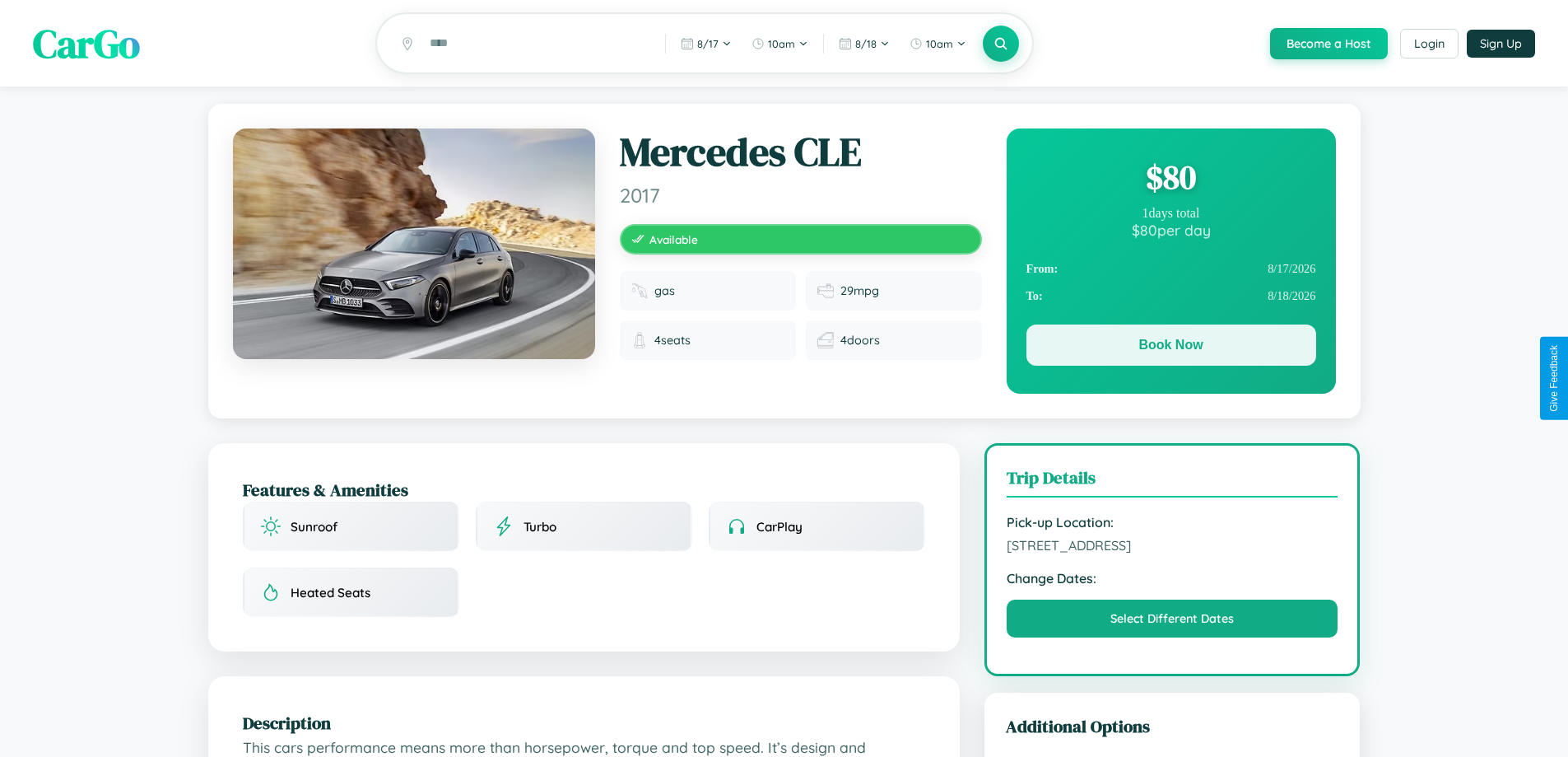
click at [1170, 348] on button "Book Now" at bounding box center [1172, 344] width 290 height 41
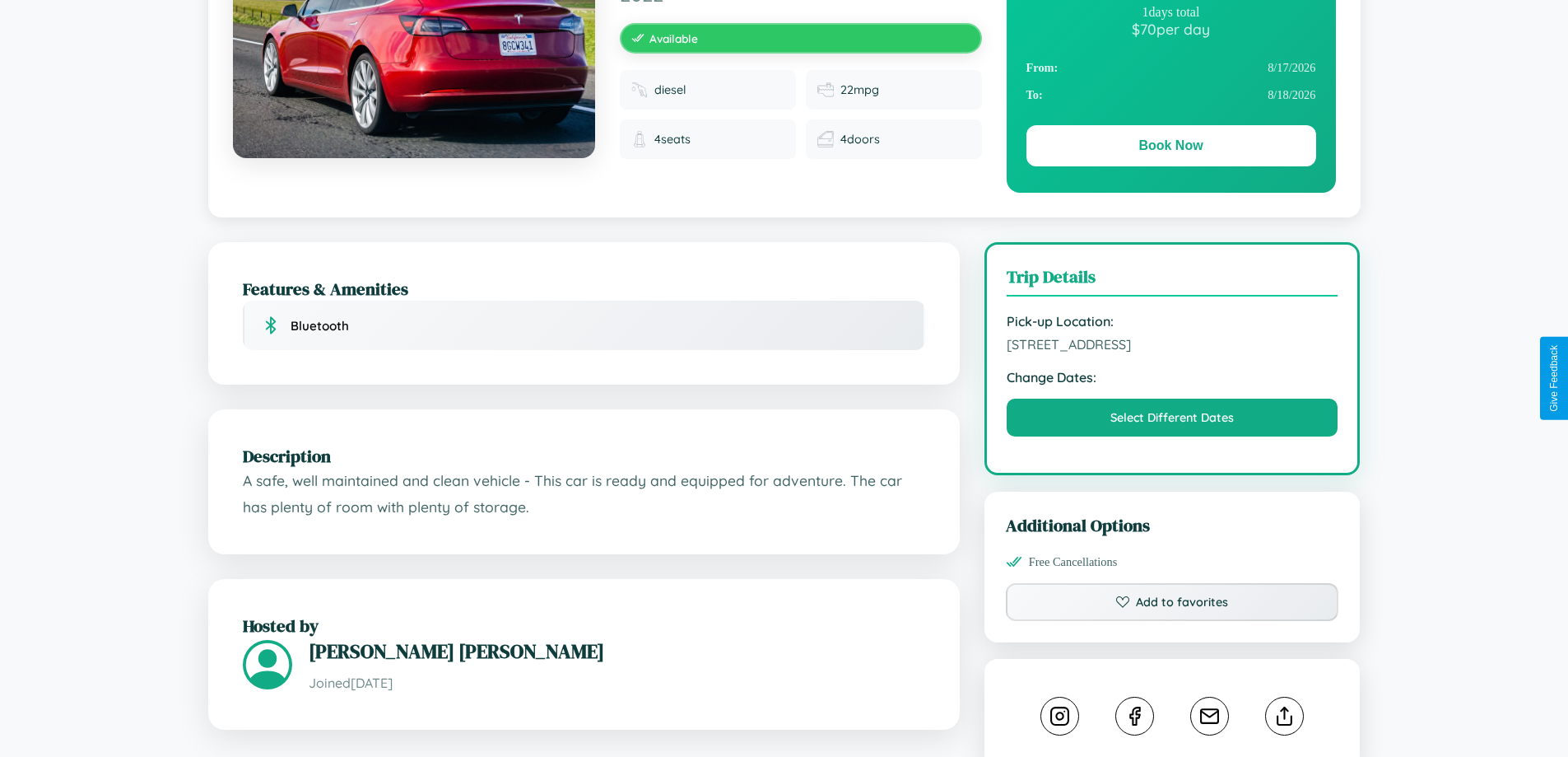
scroll to position [427, 0]
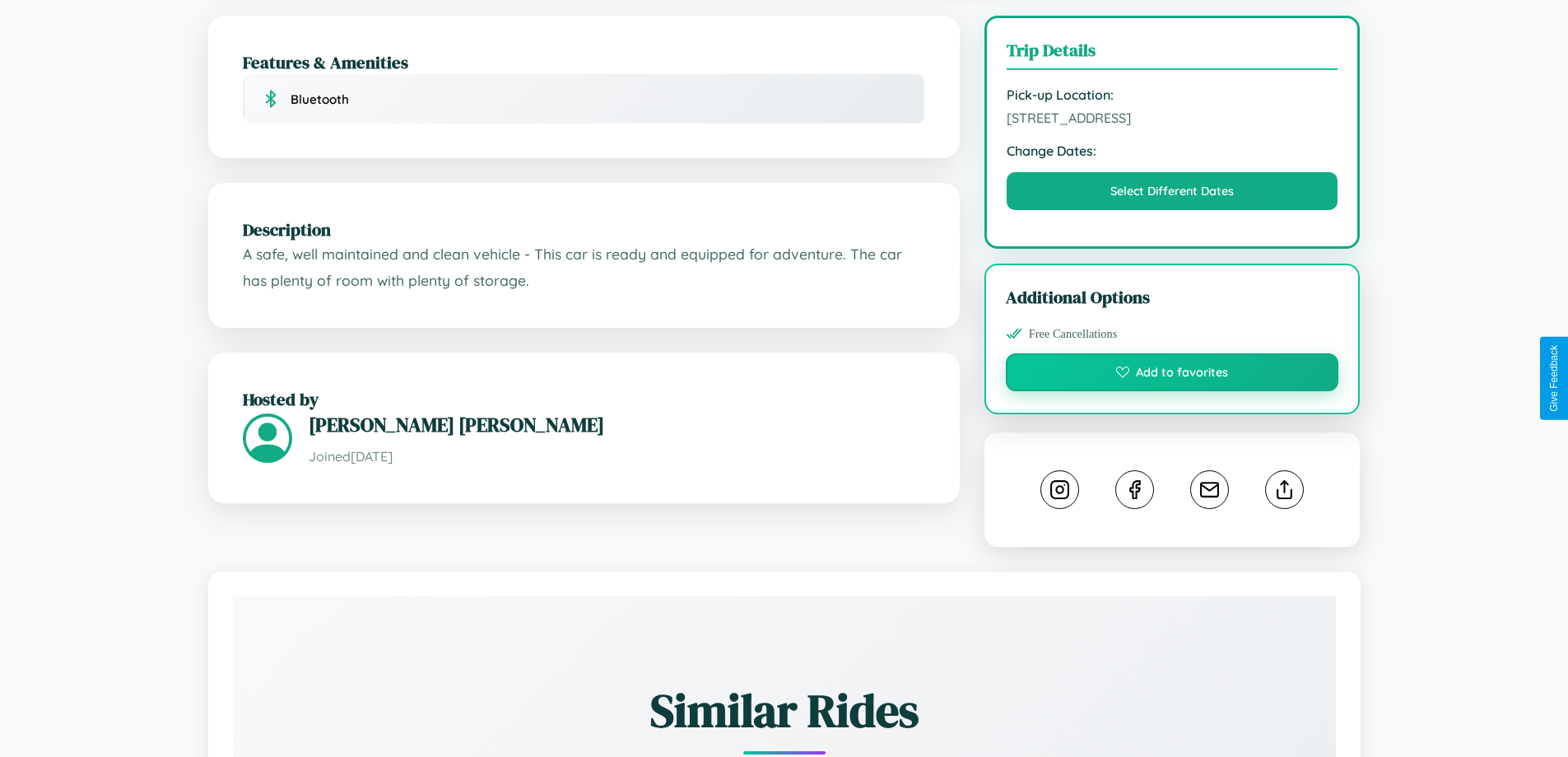
click at [1172, 375] on button "Add to favorites" at bounding box center [1172, 372] width 333 height 38
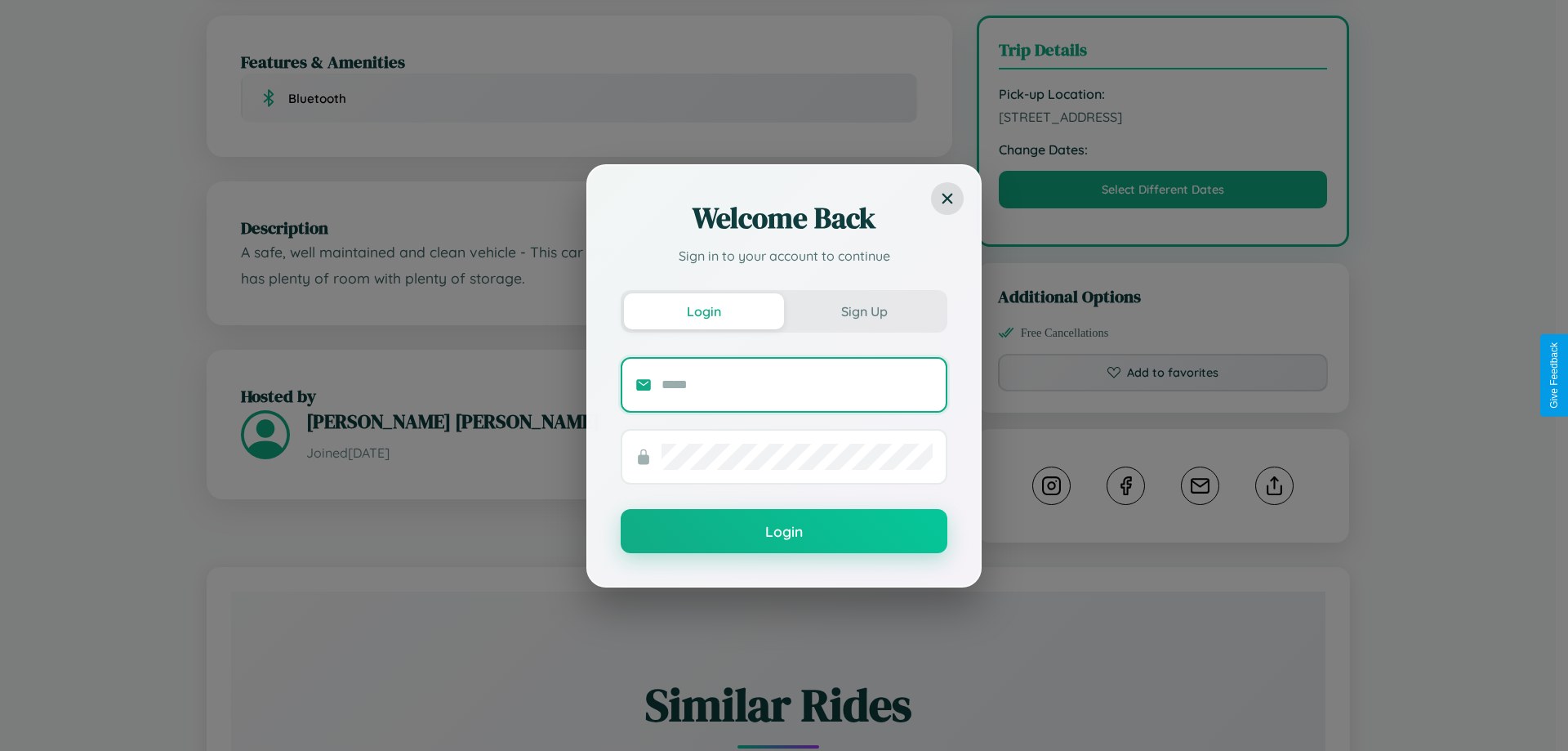
click at [797, 384] on input "text" at bounding box center [797, 385] width 271 height 26
type input "**********"
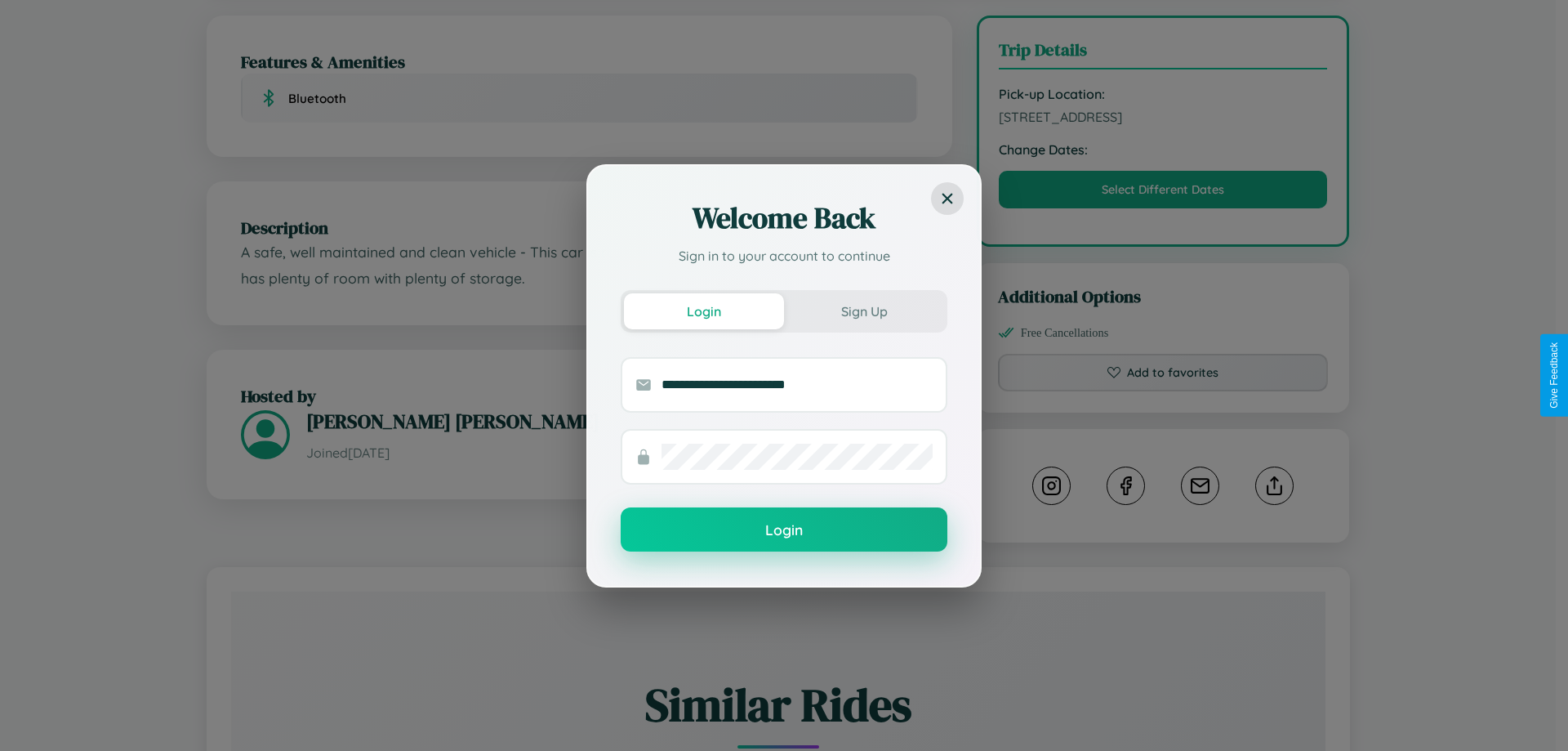
click at [784, 530] on button "Login" at bounding box center [784, 529] width 327 height 44
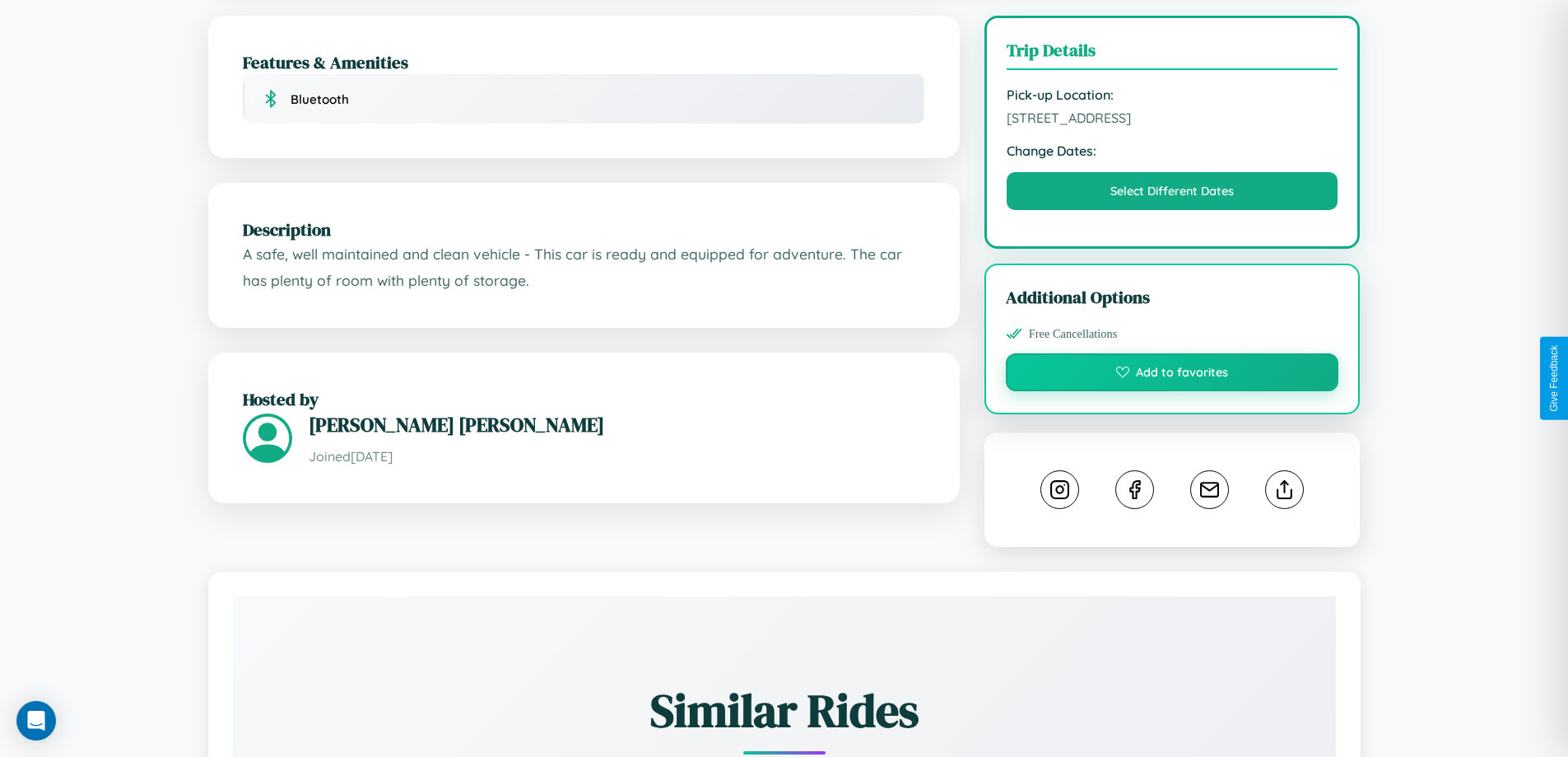
click at [1172, 378] on button "Add to favorites" at bounding box center [1172, 372] width 333 height 38
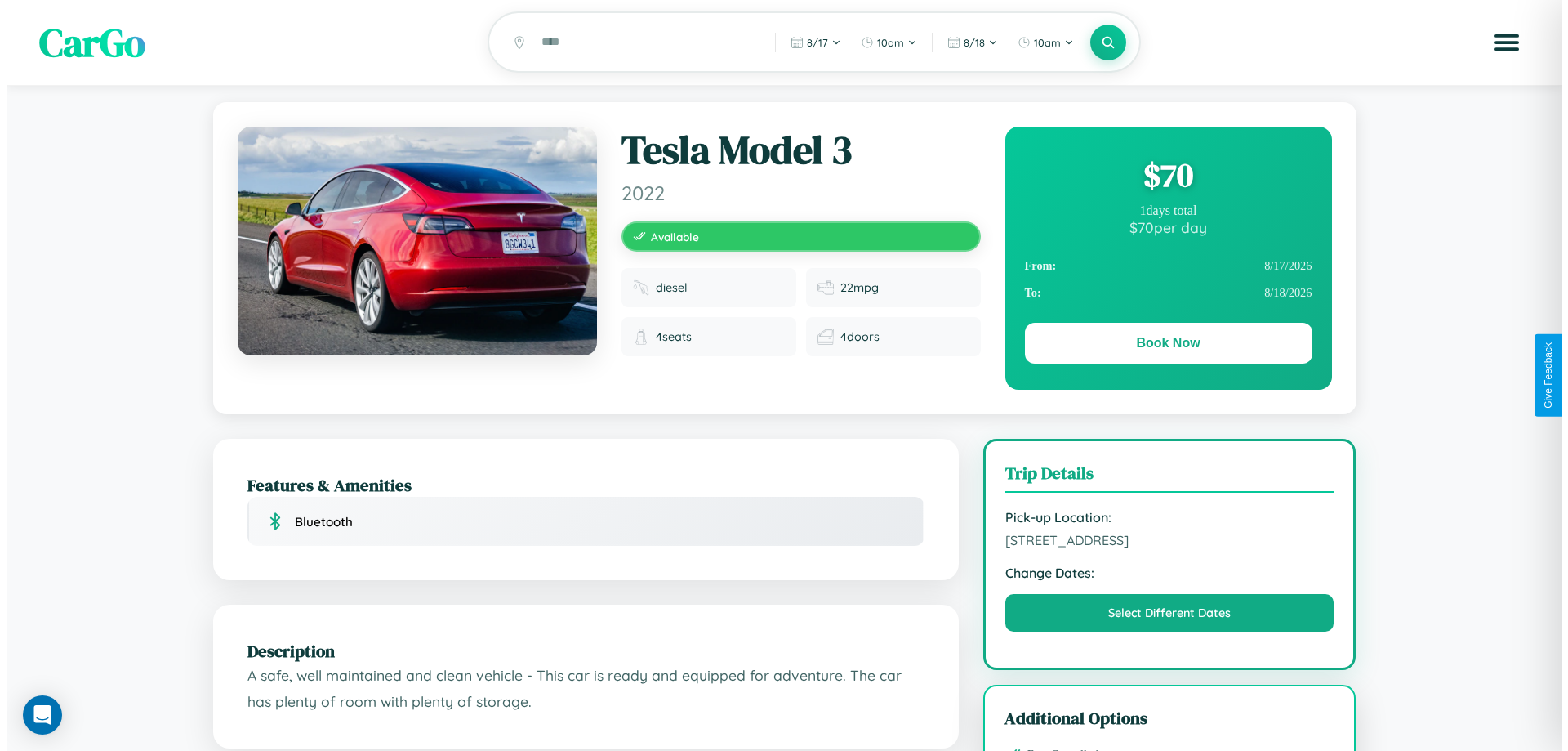
scroll to position [0, 0]
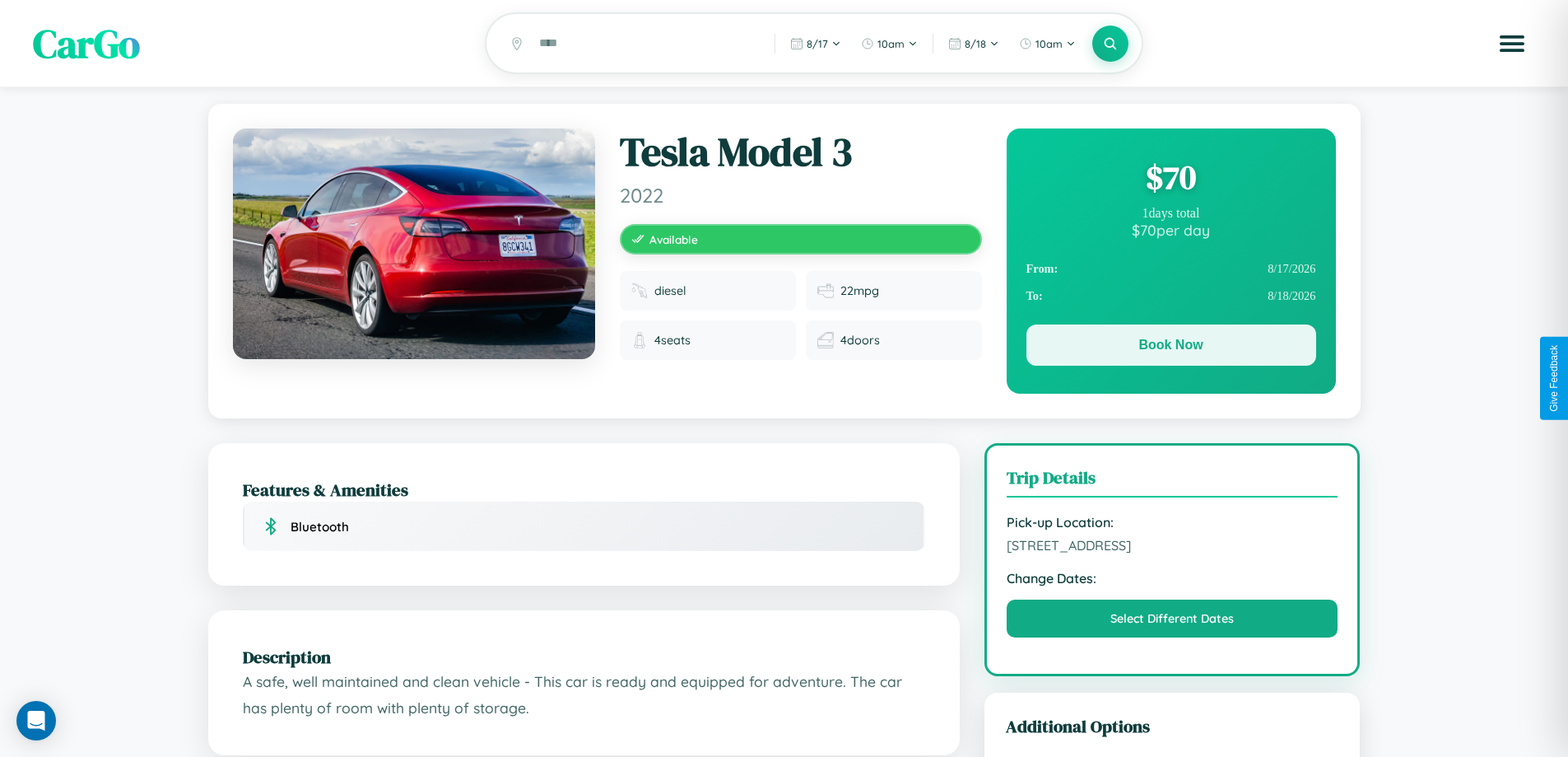
click at [1170, 347] on button "Book Now" at bounding box center [1172, 344] width 290 height 41
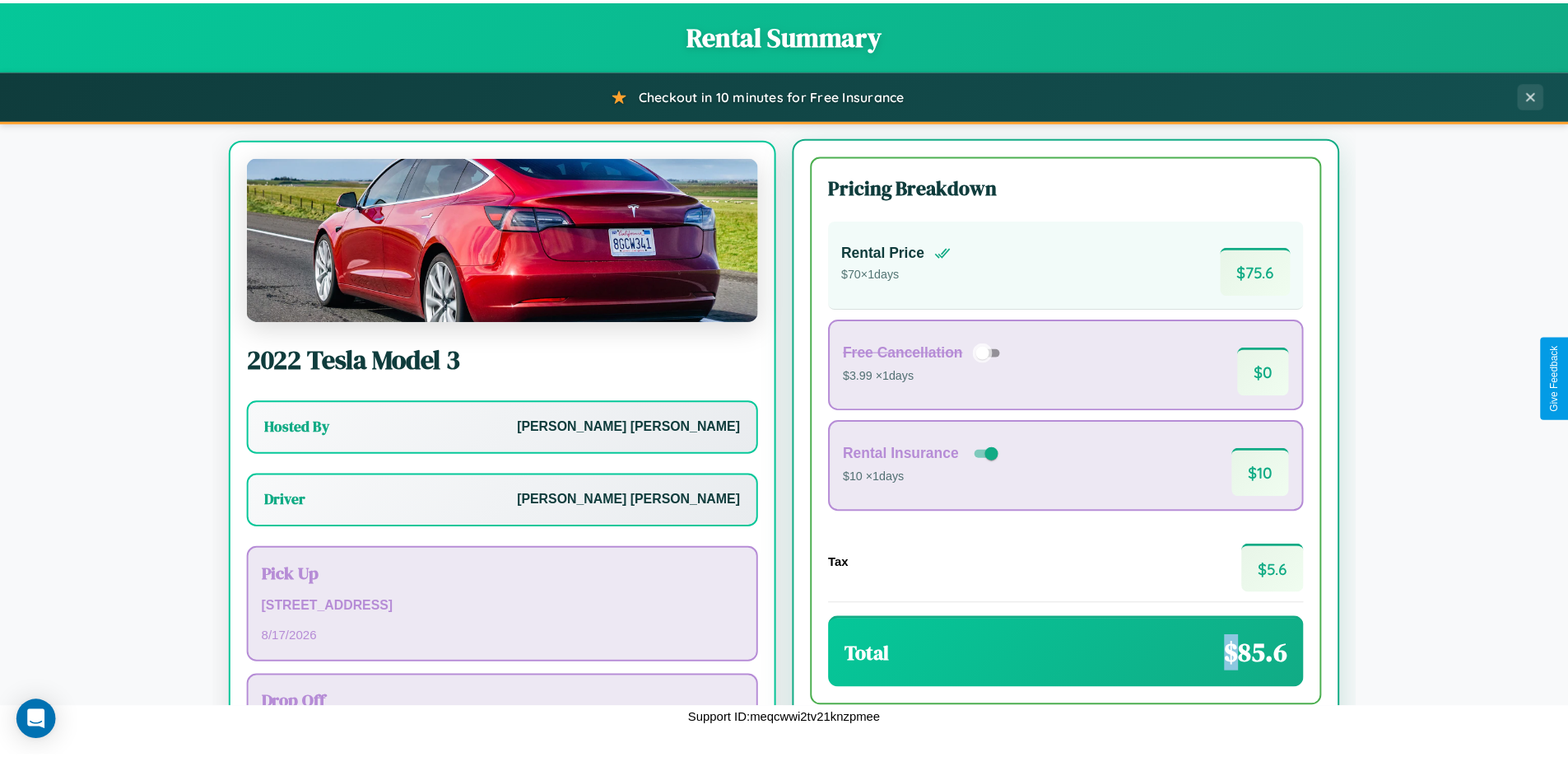
scroll to position [77, 0]
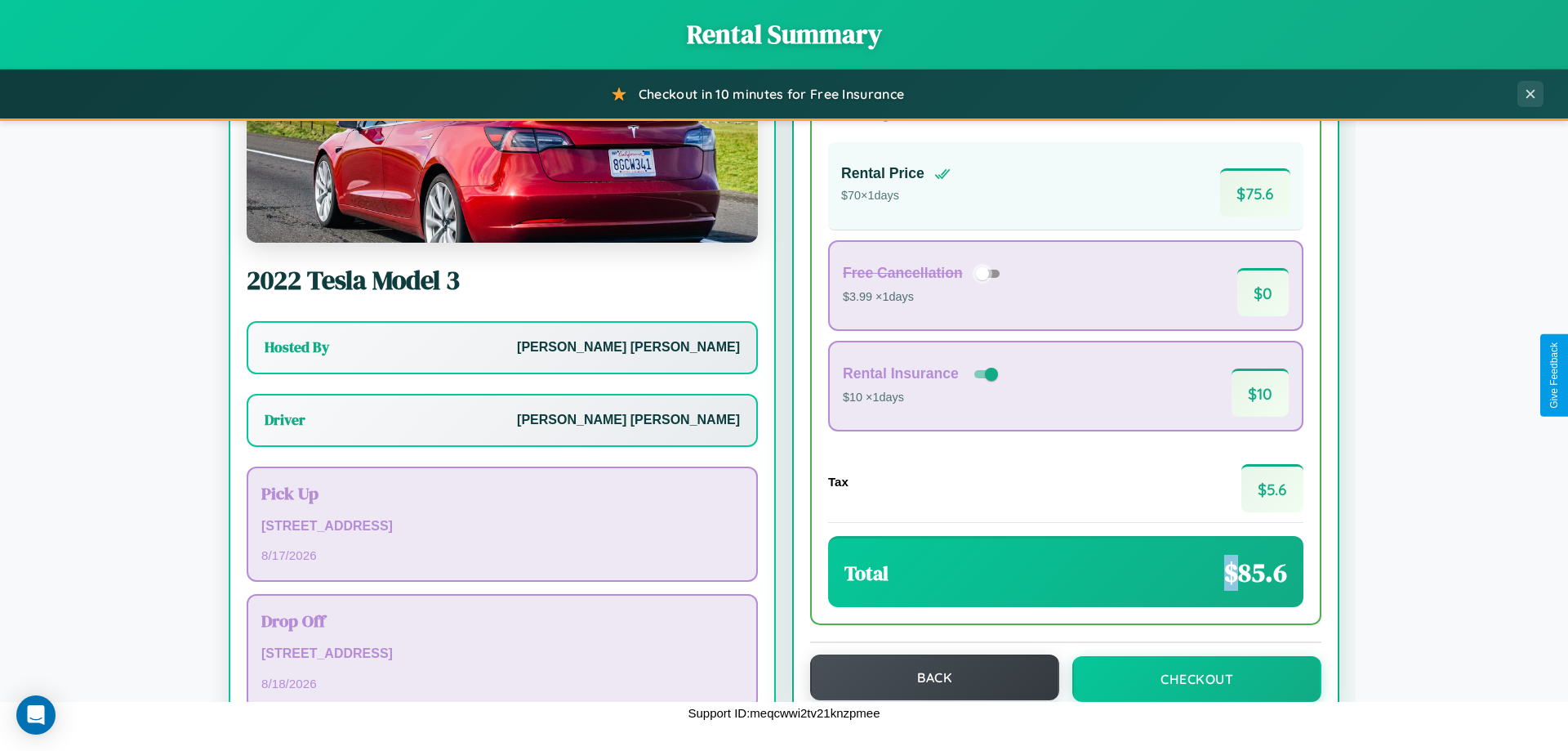
click at [927, 677] on button "Back" at bounding box center [934, 676] width 249 height 46
